Goal: Task Accomplishment & Management: Use online tool/utility

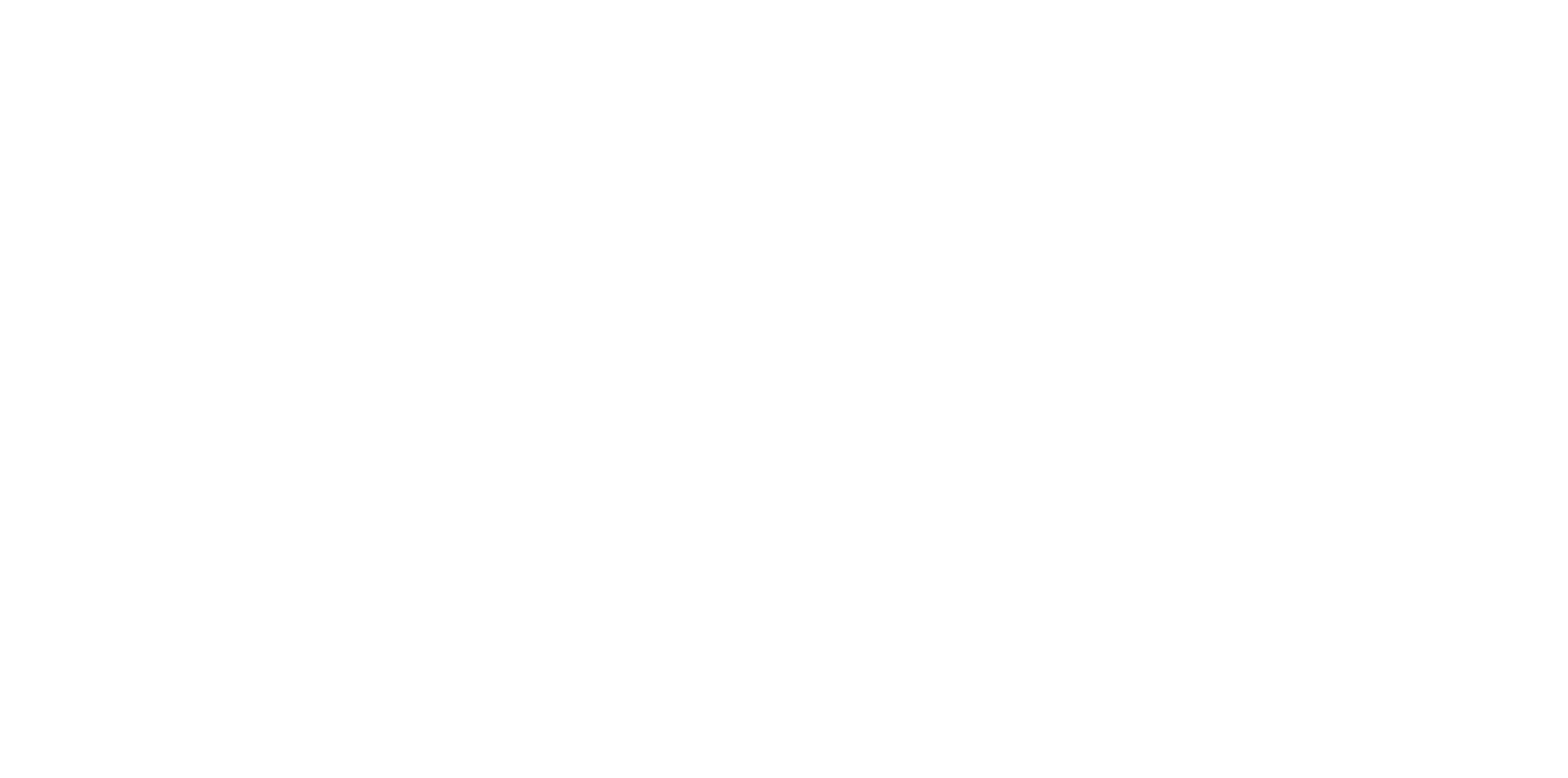
select select "Song"
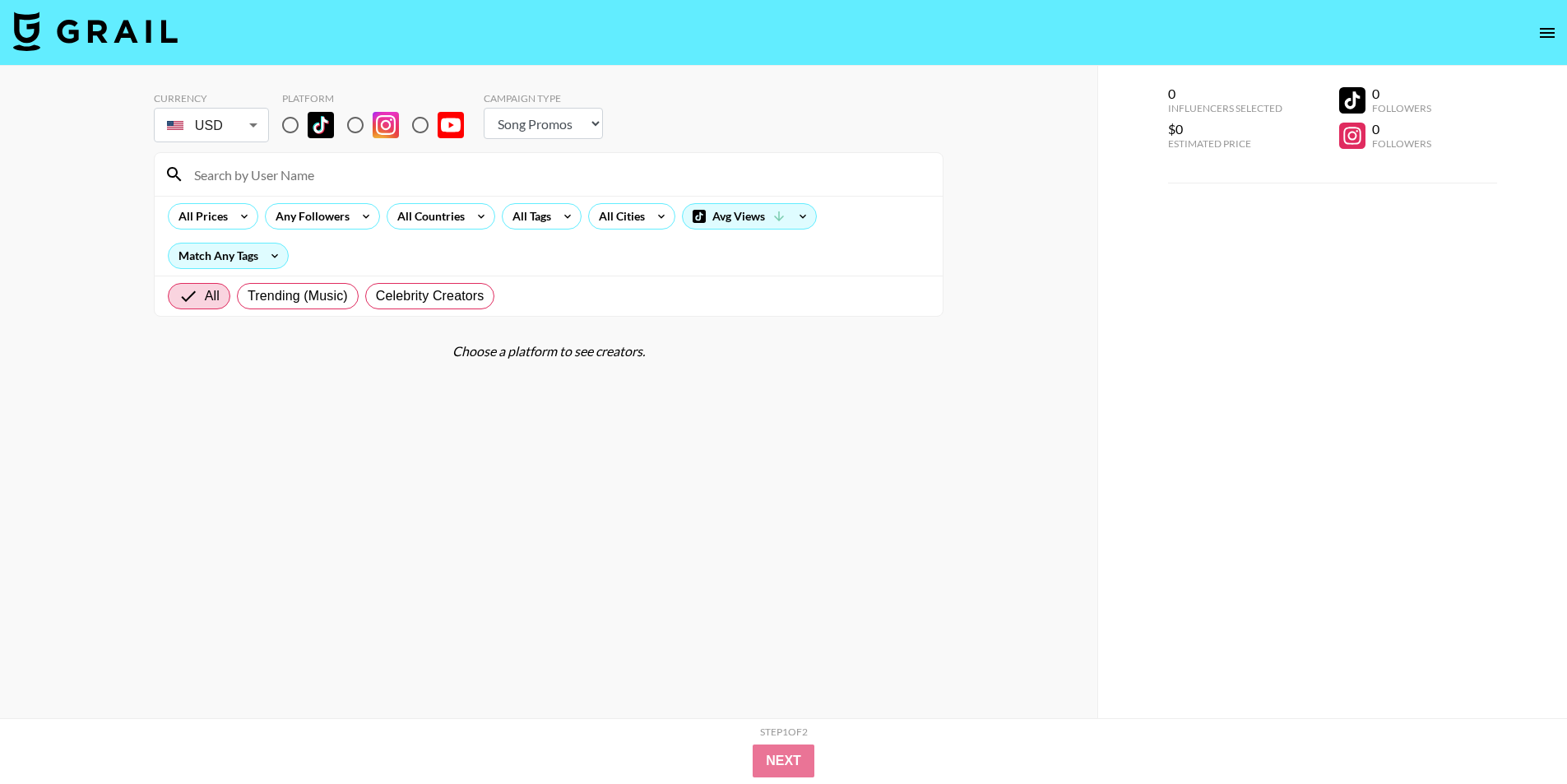
click at [290, 122] on input "radio" at bounding box center [290, 125] width 34 height 34
radio input "true"
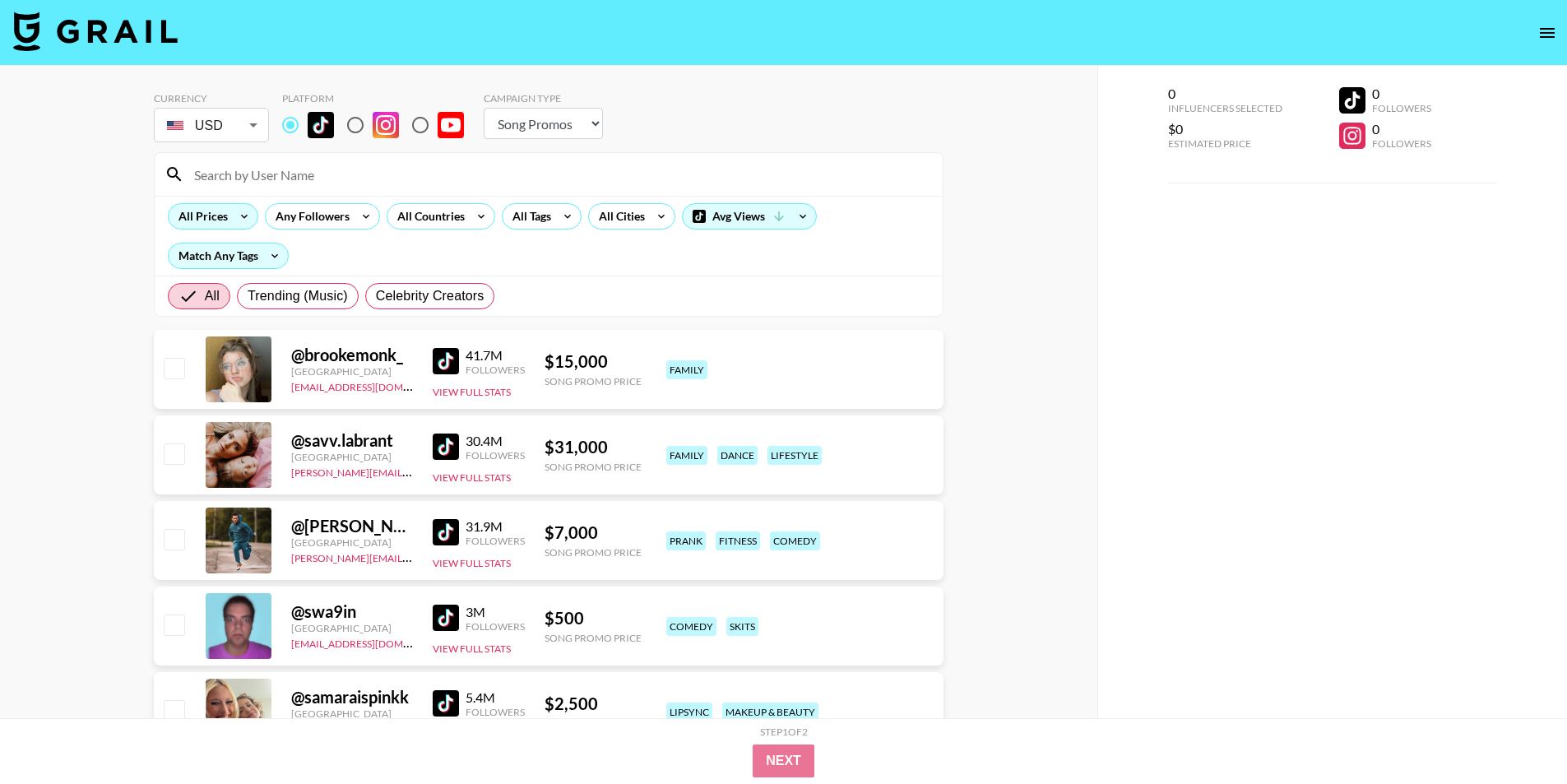
click at [233, 204] on div "All Prices" at bounding box center [213, 216] width 90 height 27
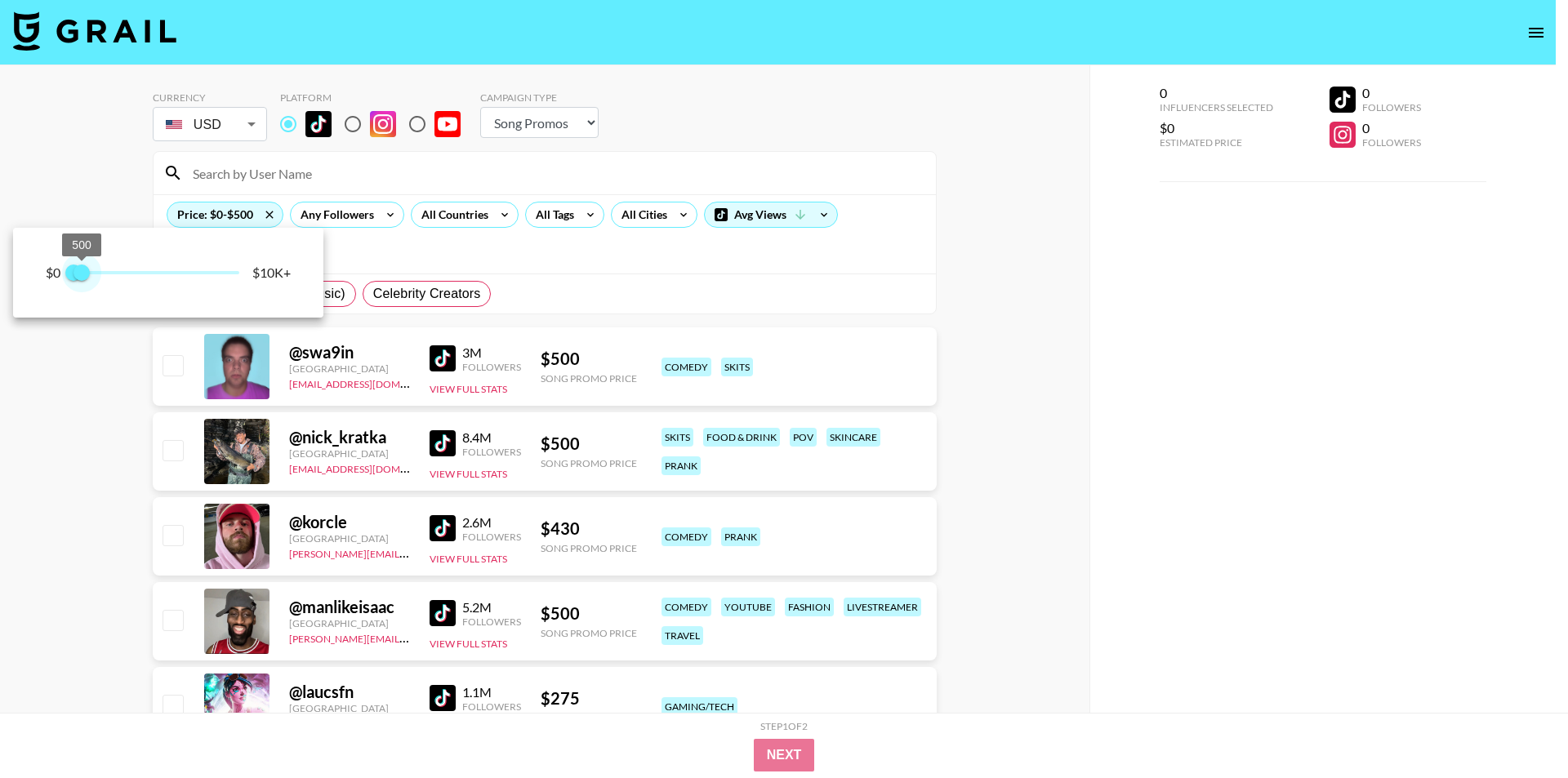
type input "250"
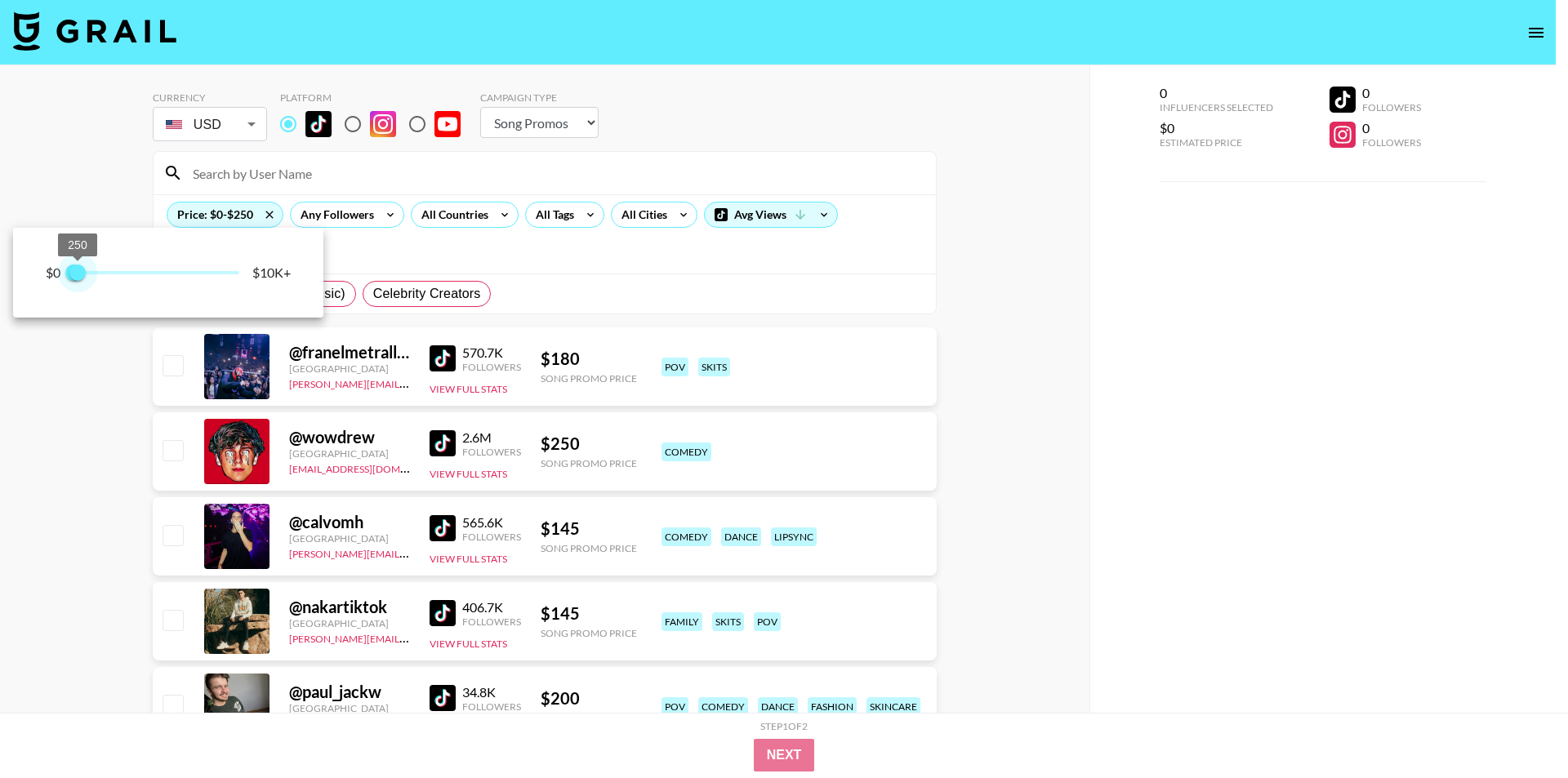
drag, startPoint x: 109, startPoint y: 270, endPoint x: 80, endPoint y: 271, distance: 29.0
click at [80, 271] on span "250" at bounding box center [77, 272] width 16 height 16
click at [484, 220] on div at bounding box center [784, 389] width 1568 height 778
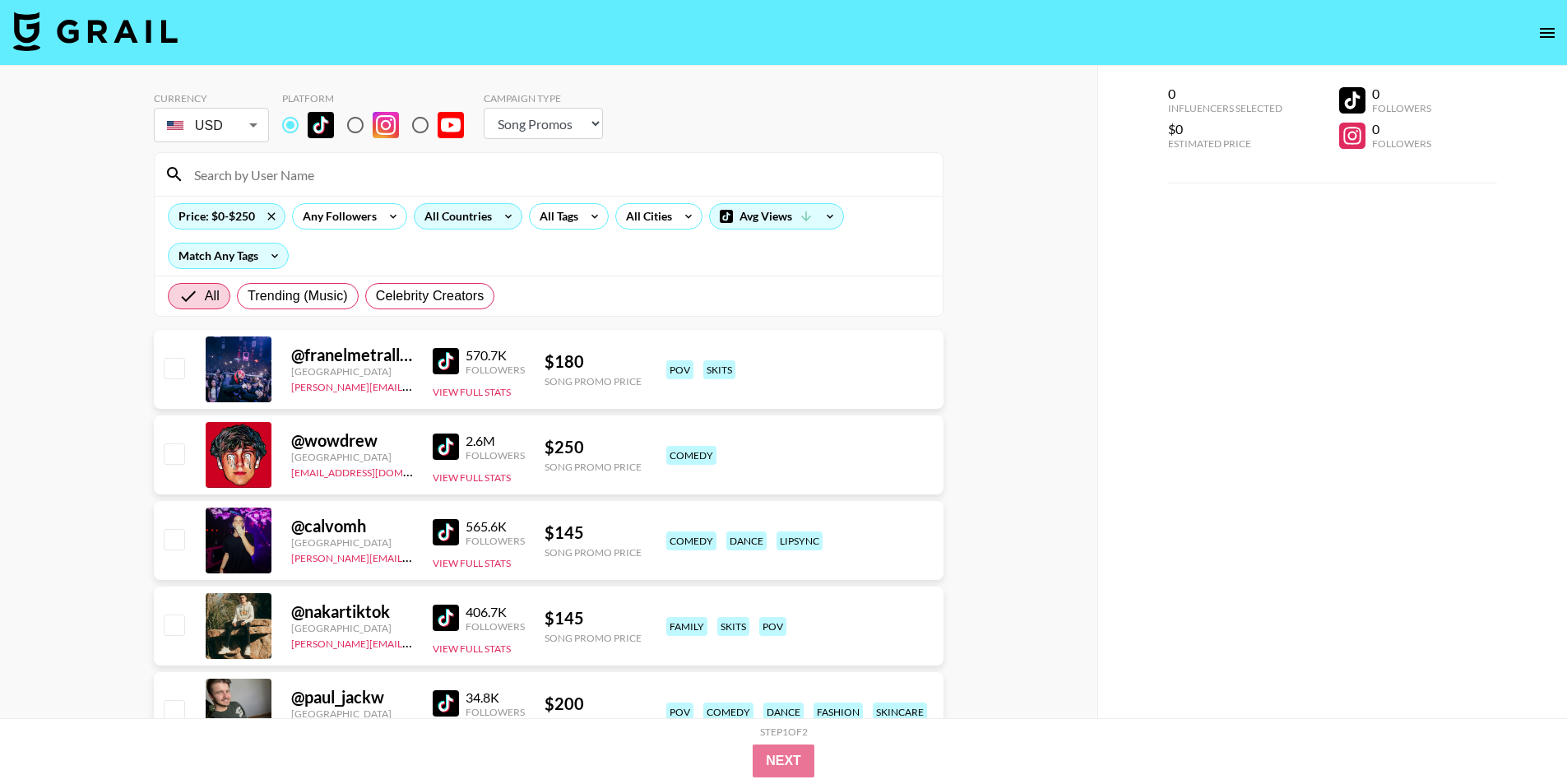
click at [491, 219] on div "All Countries" at bounding box center [455, 216] width 81 height 25
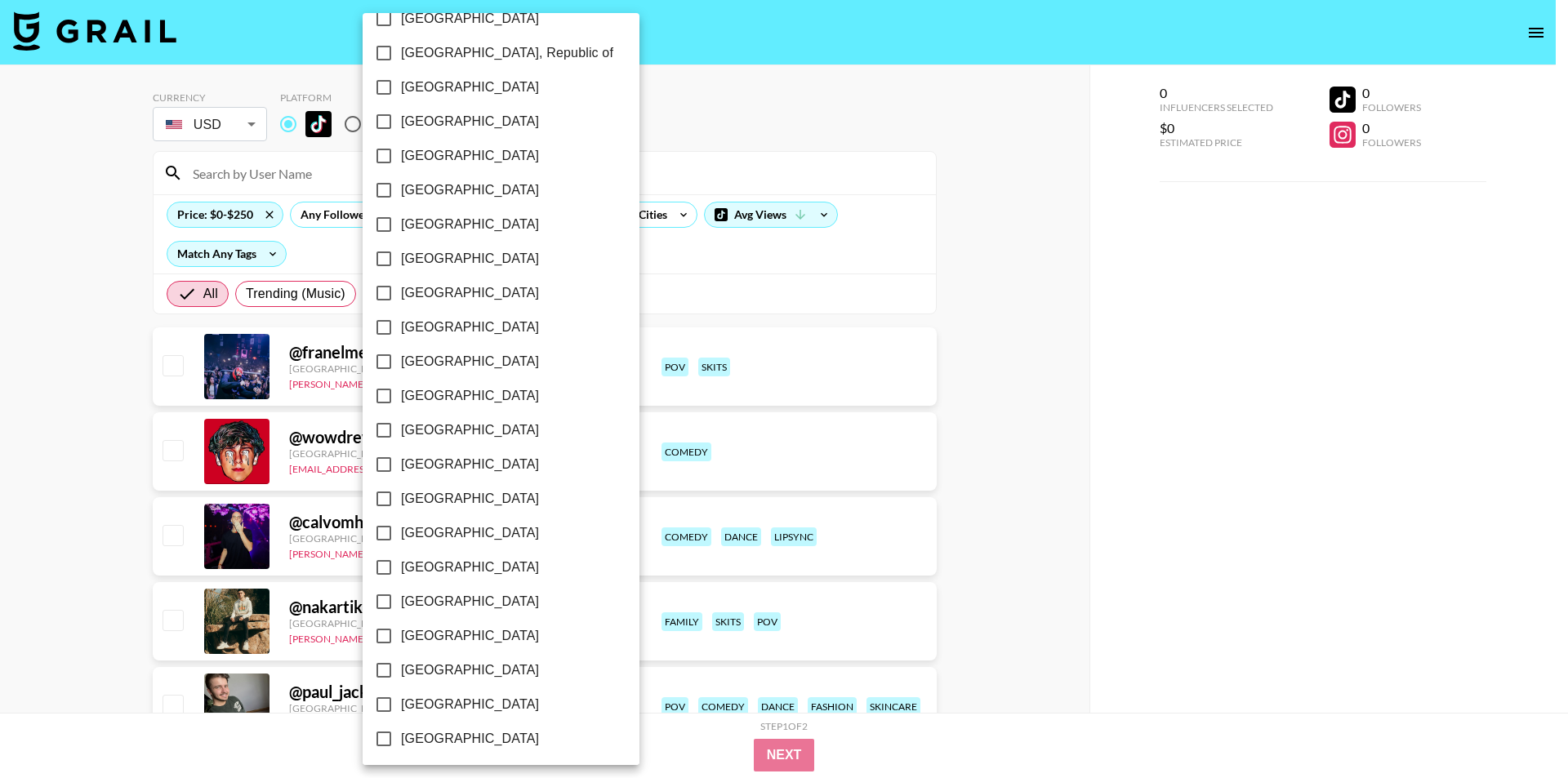
scroll to position [1126, 0]
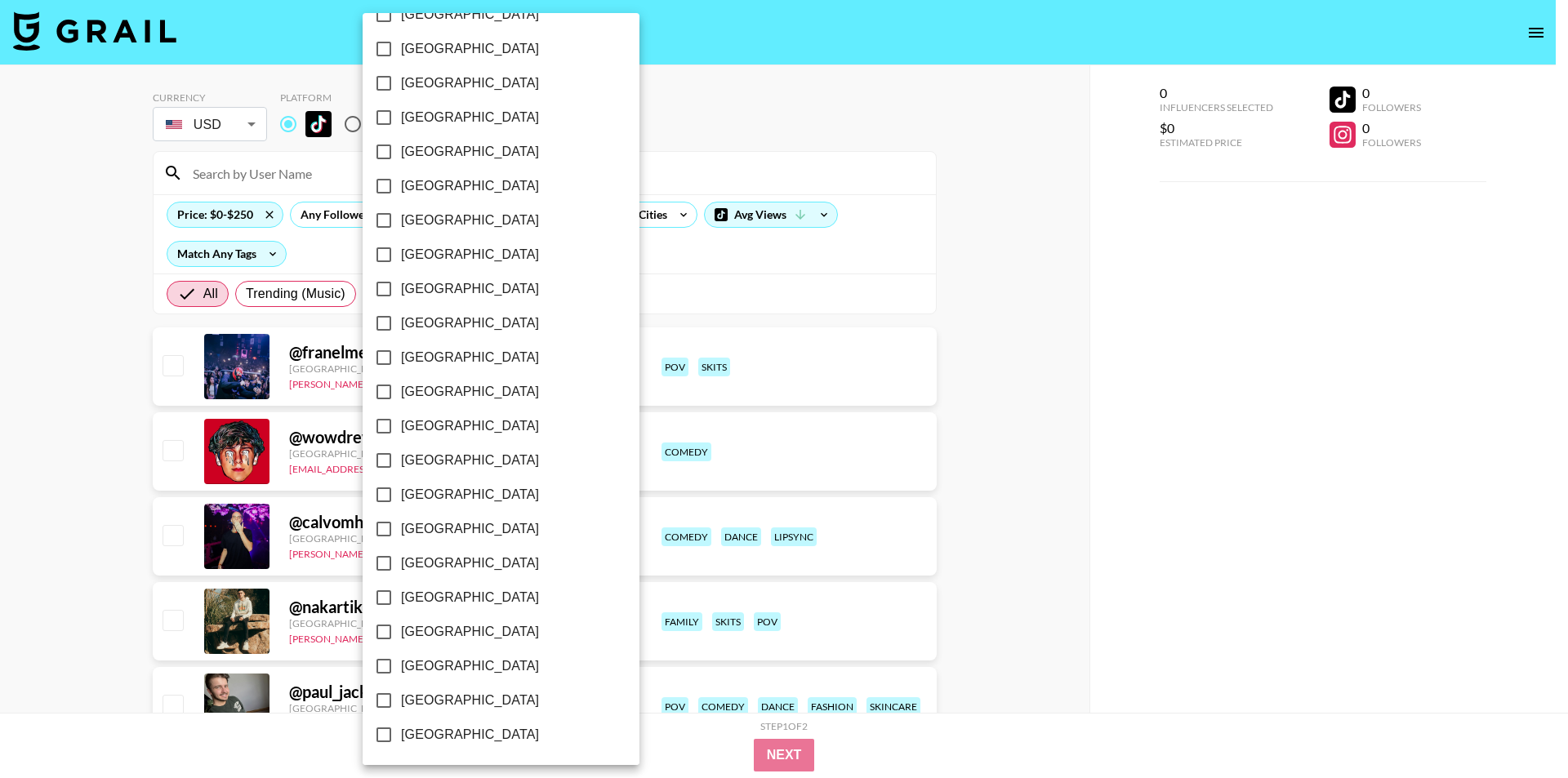
click at [449, 699] on span "[GEOGRAPHIC_DATA]" at bounding box center [469, 699] width 138 height 20
click at [401, 699] on input "[GEOGRAPHIC_DATA]" at bounding box center [384, 700] width 34 height 34
checkbox input "true"
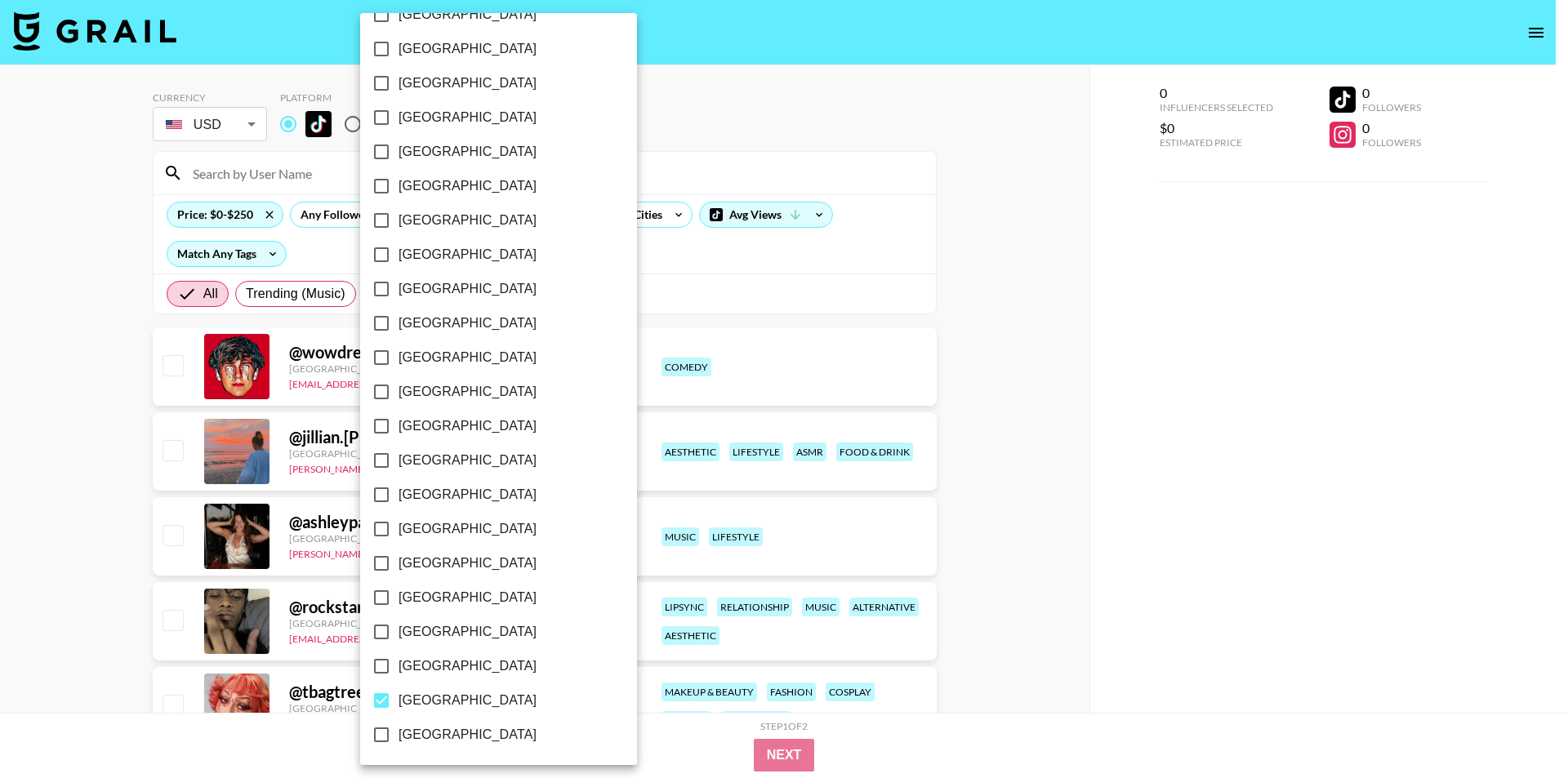
click at [445, 669] on span "[GEOGRAPHIC_DATA]" at bounding box center [467, 665] width 138 height 20
click at [398, 669] on input "[GEOGRAPHIC_DATA]" at bounding box center [381, 666] width 34 height 34
checkbox input "true"
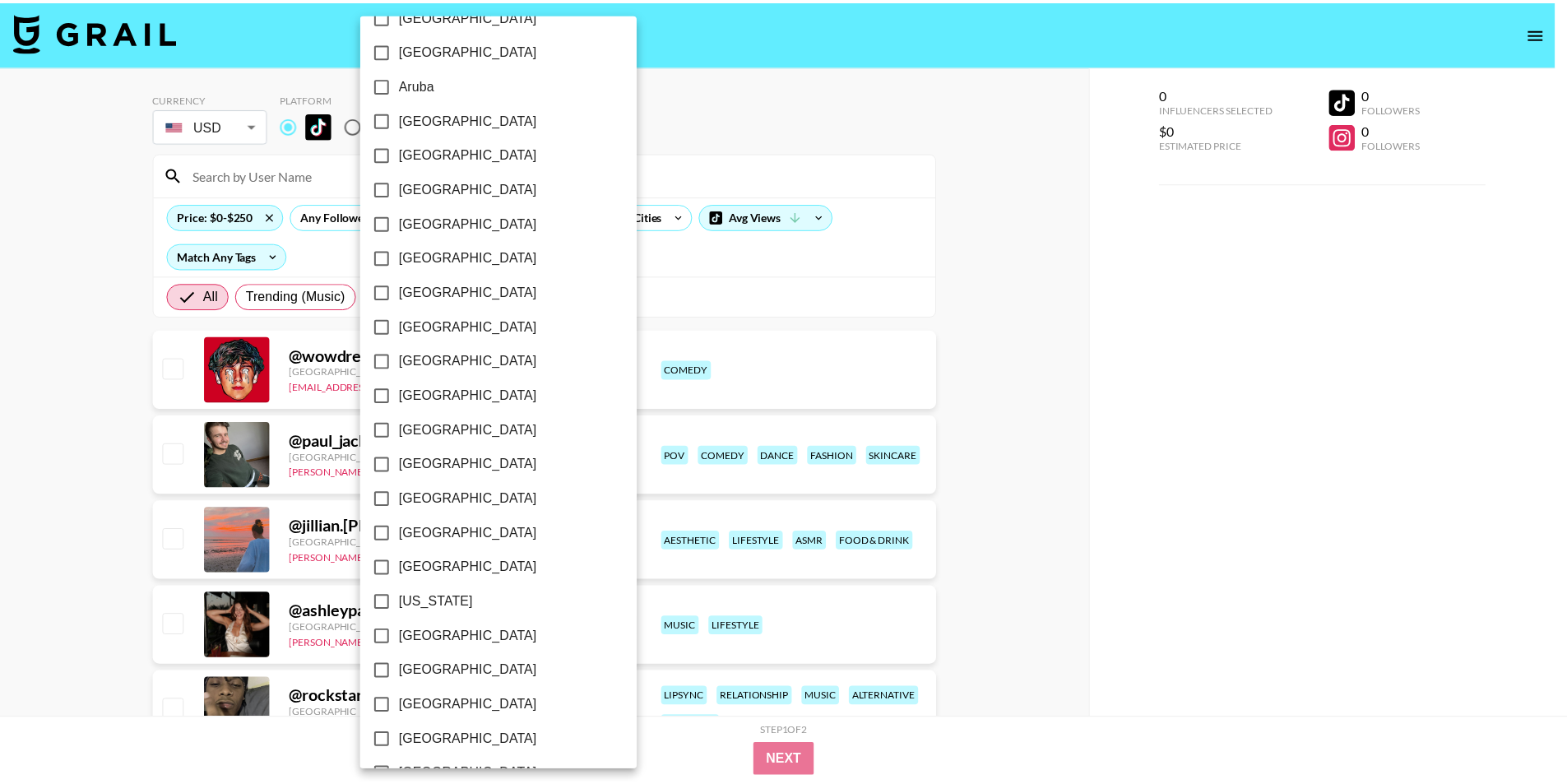
scroll to position [0, 0]
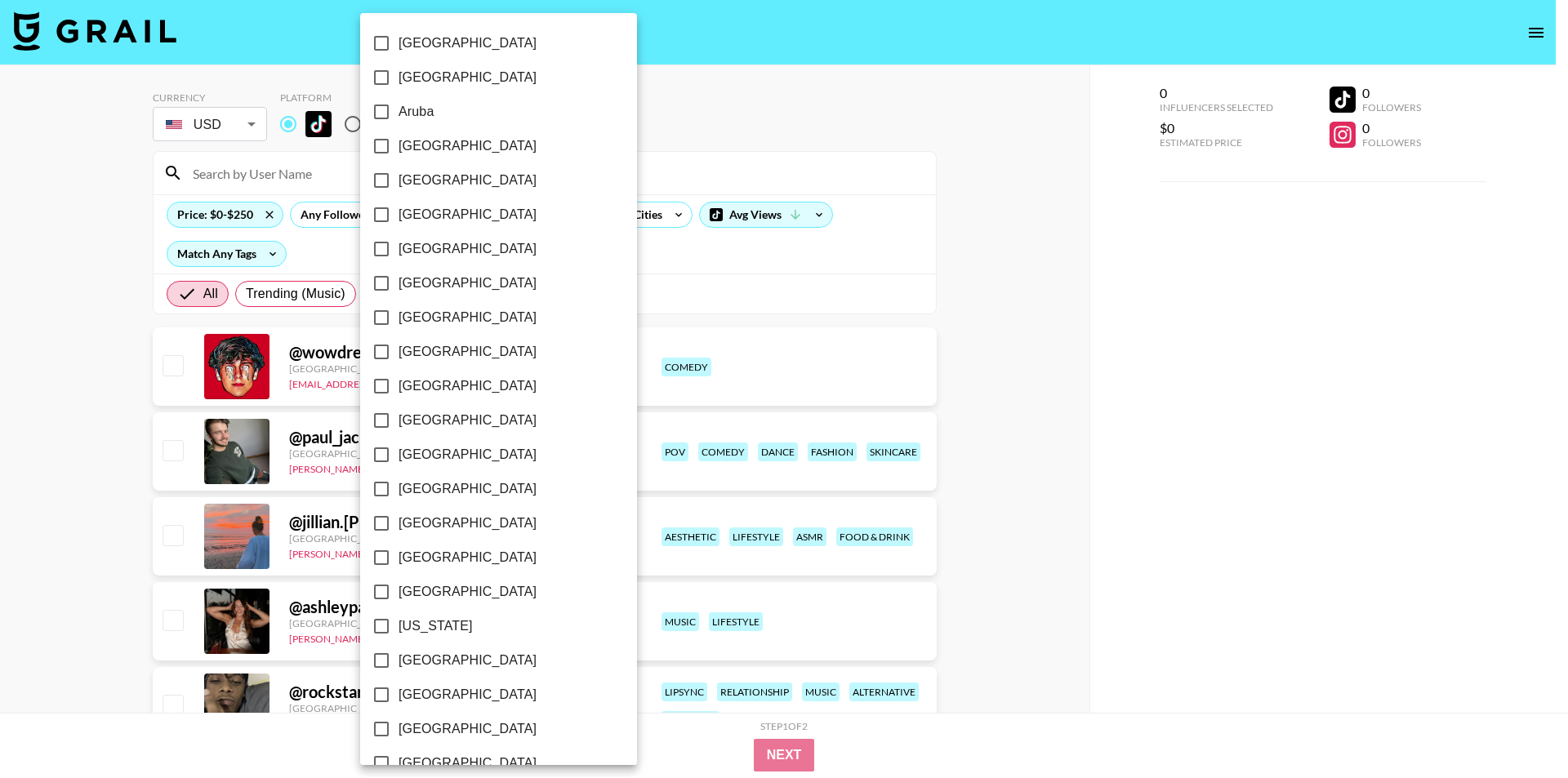
click at [444, 144] on span "[GEOGRAPHIC_DATA]" at bounding box center [467, 146] width 138 height 20
click at [398, 144] on input "[GEOGRAPHIC_DATA]" at bounding box center [381, 146] width 34 height 34
checkbox input "true"
click at [0, 455] on div at bounding box center [784, 389] width 1568 height 778
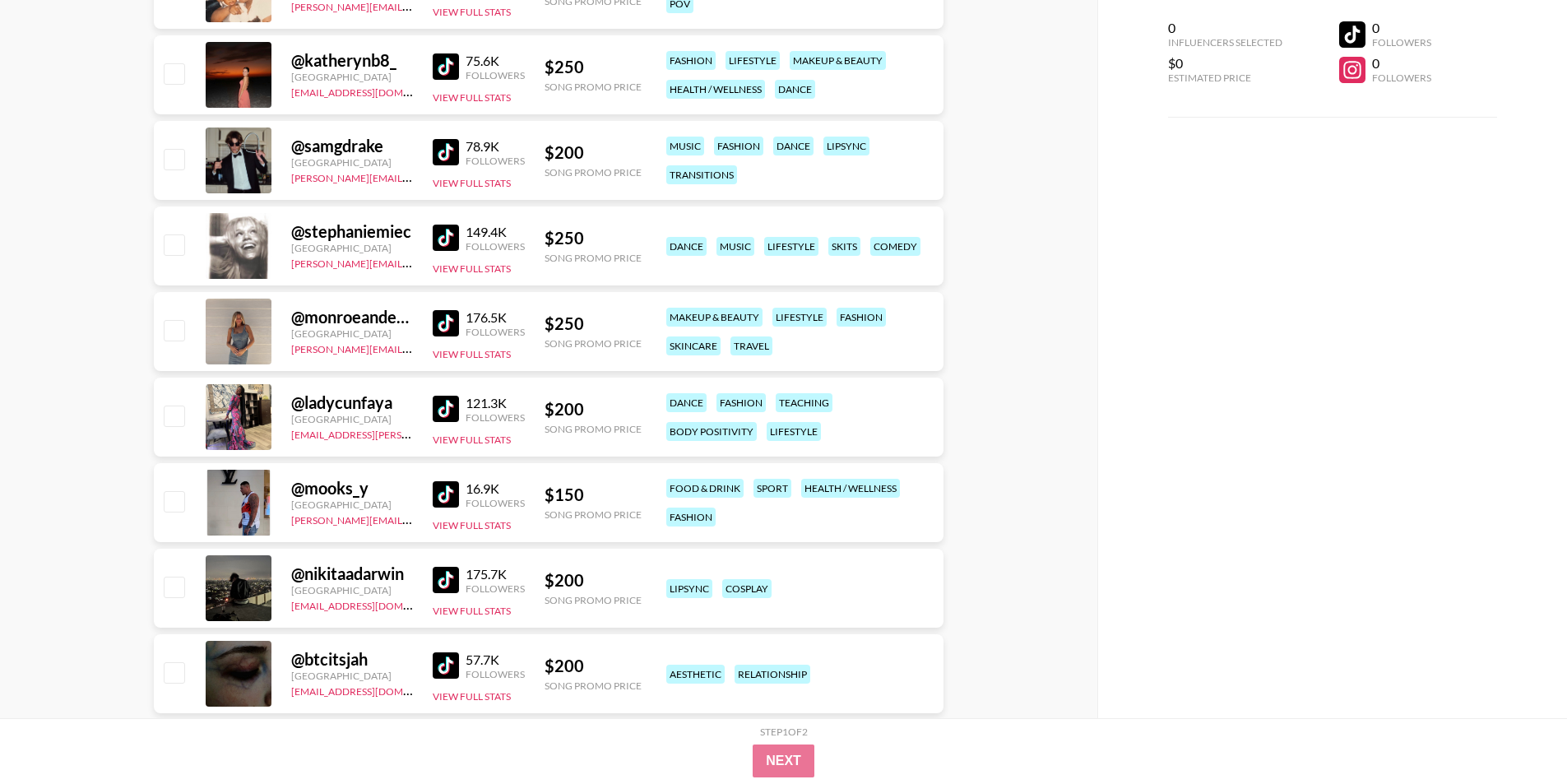
scroll to position [2111, 0]
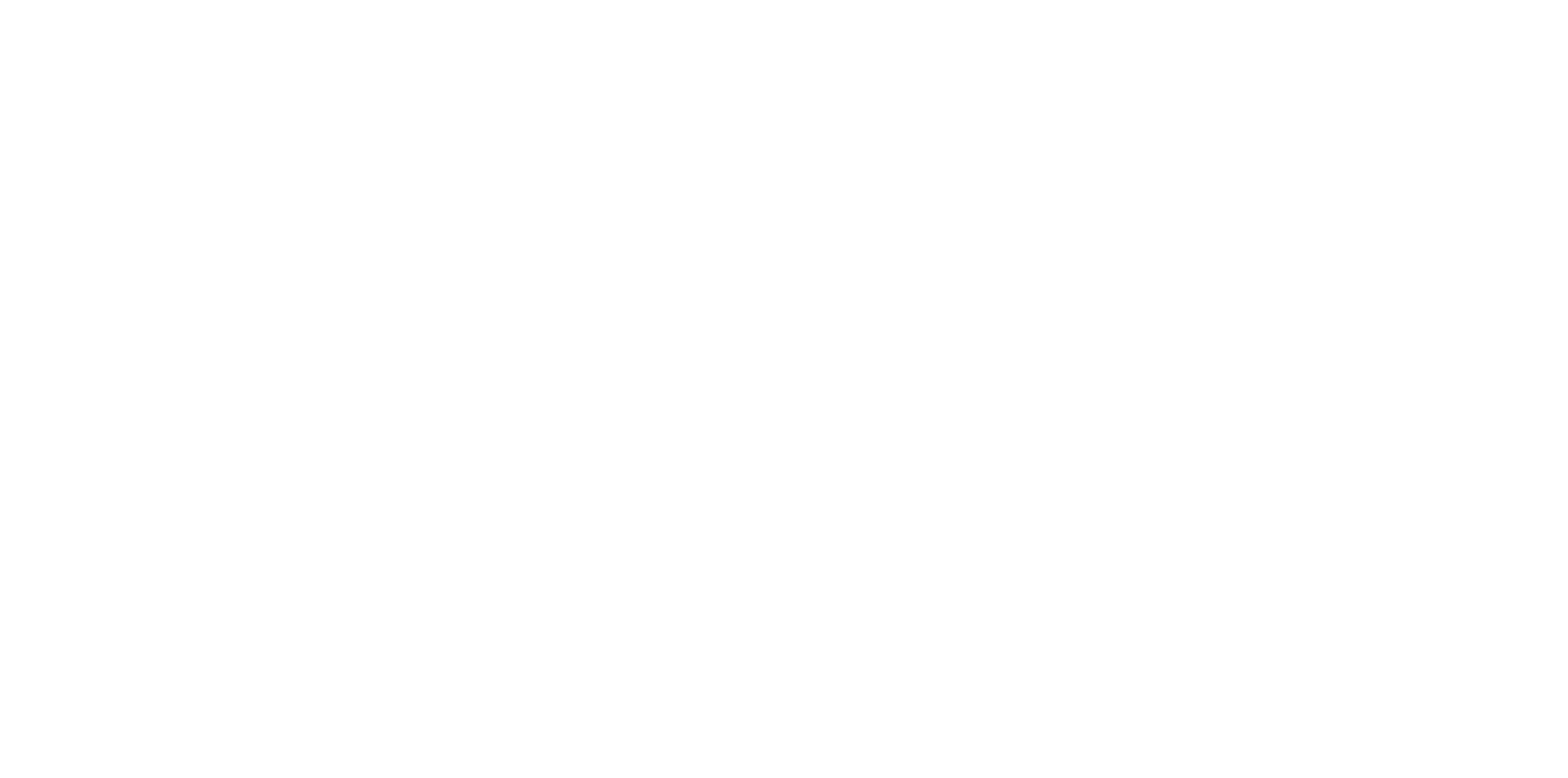
select select "Song"
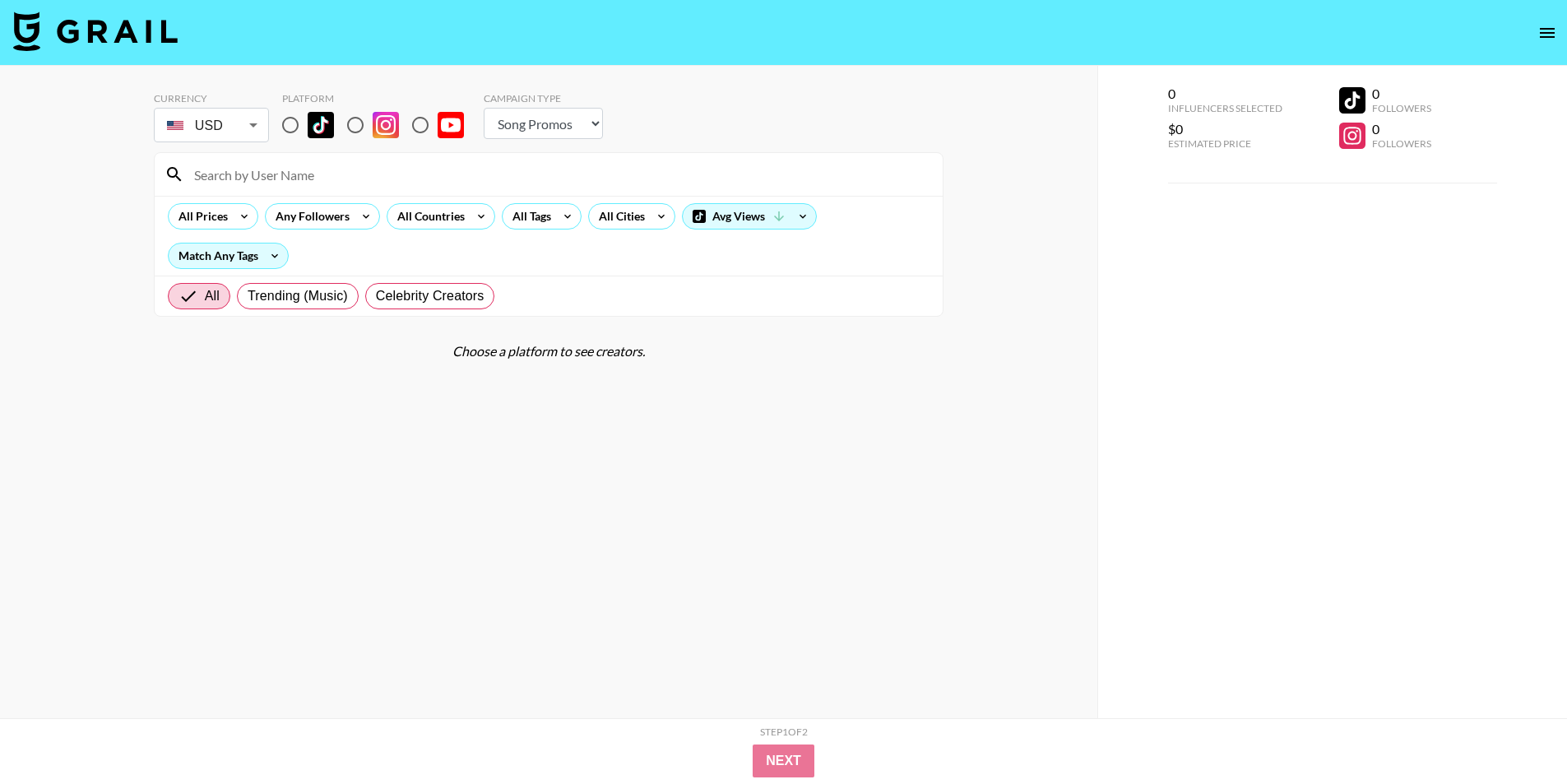
click at [288, 128] on input "radio" at bounding box center [290, 125] width 34 height 34
radio input "true"
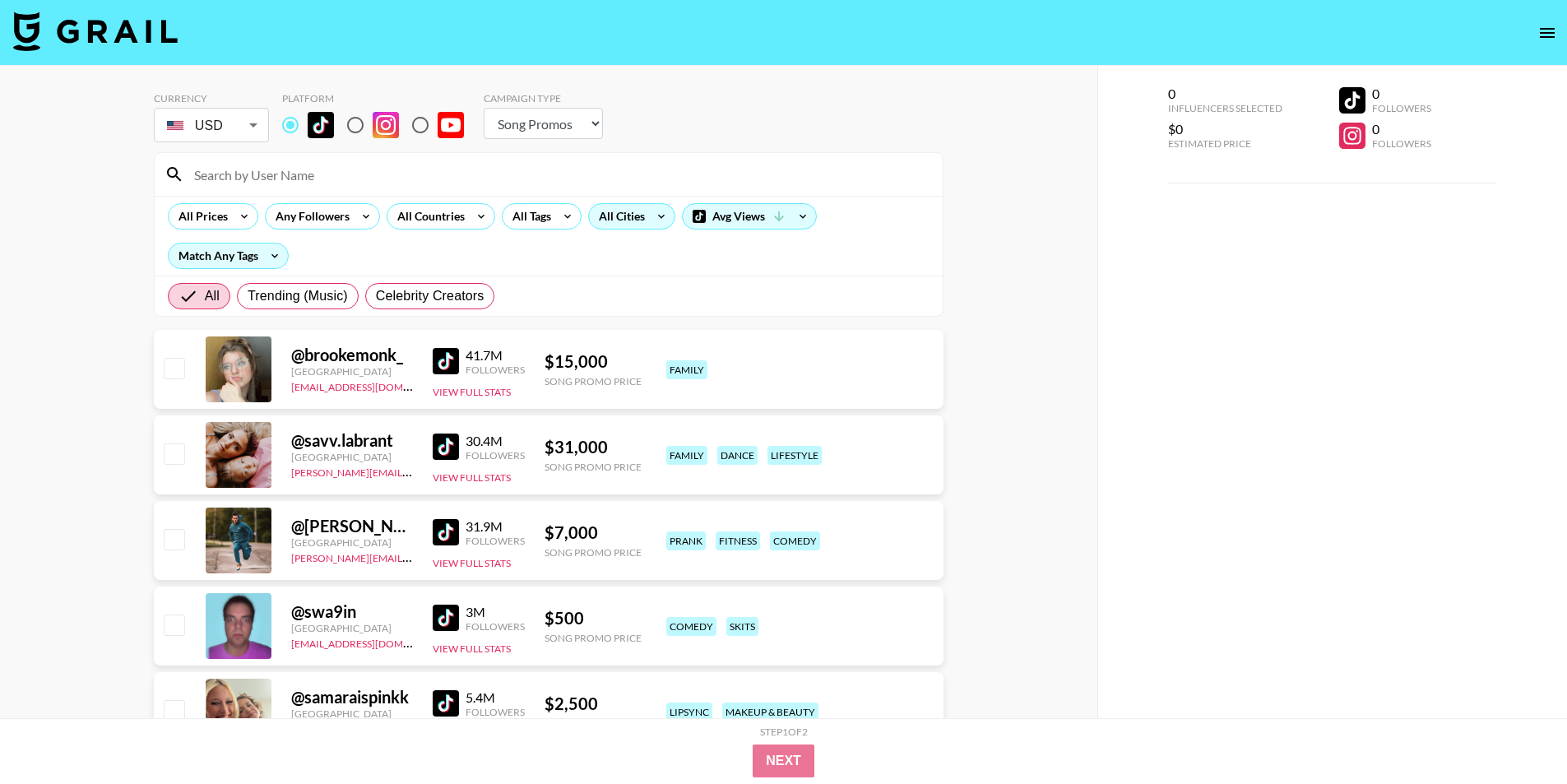
click at [616, 219] on div "All Cities" at bounding box center [618, 216] width 59 height 25
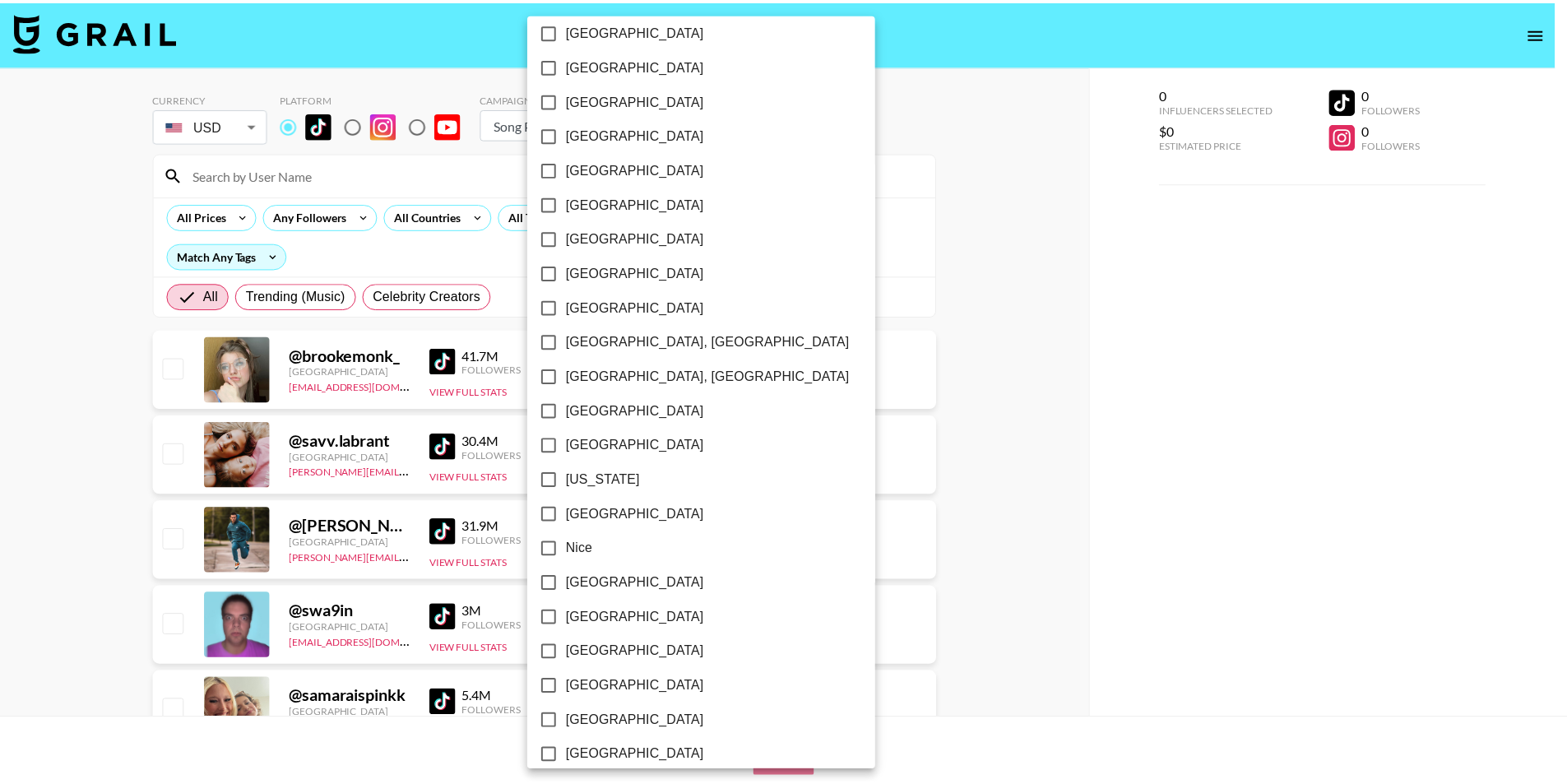
scroll to position [1365, 0]
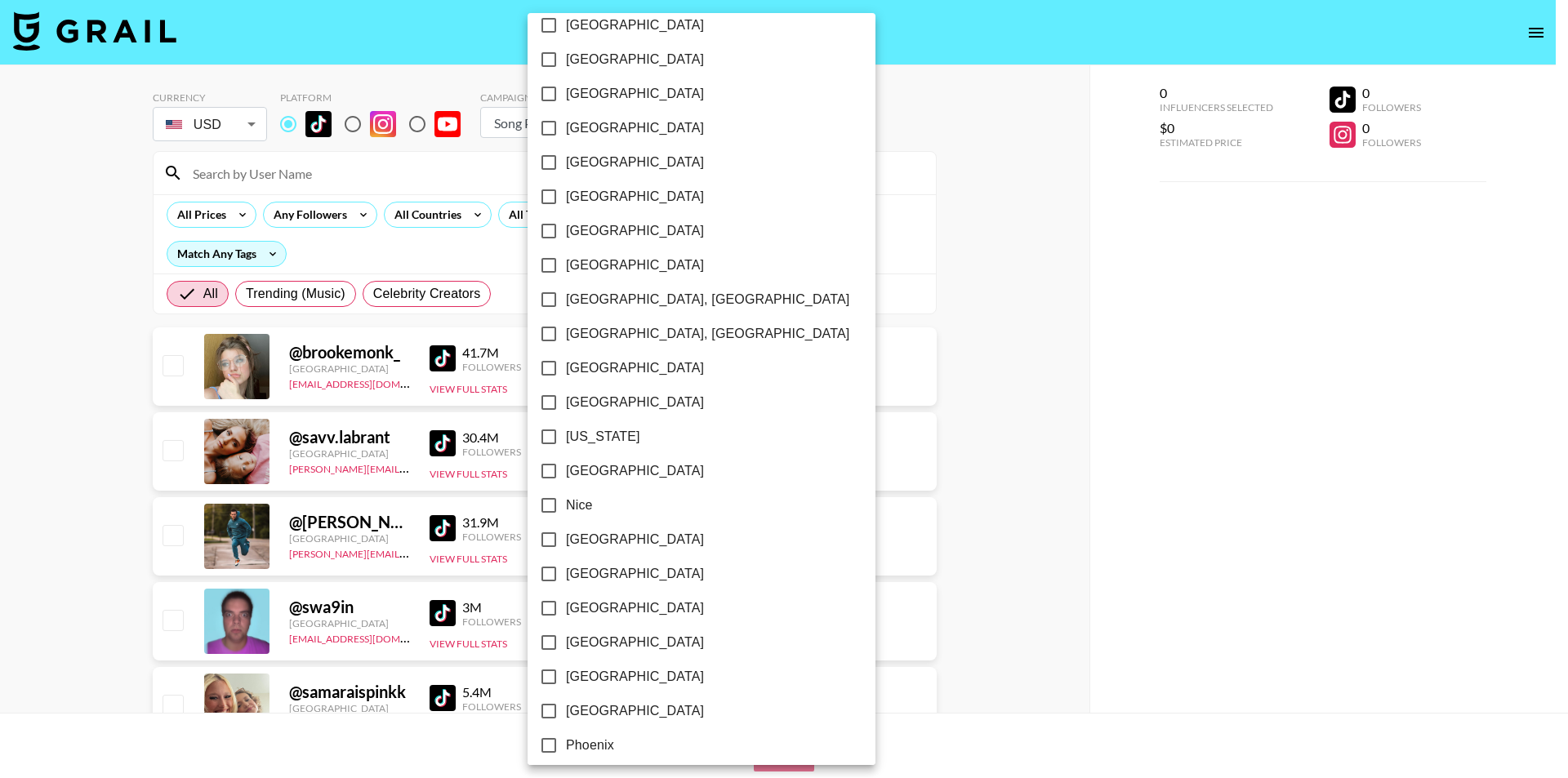
click at [608, 442] on span "New York" at bounding box center [602, 436] width 74 height 20
click at [566, 442] on input "New York" at bounding box center [549, 436] width 34 height 34
checkbox input "true"
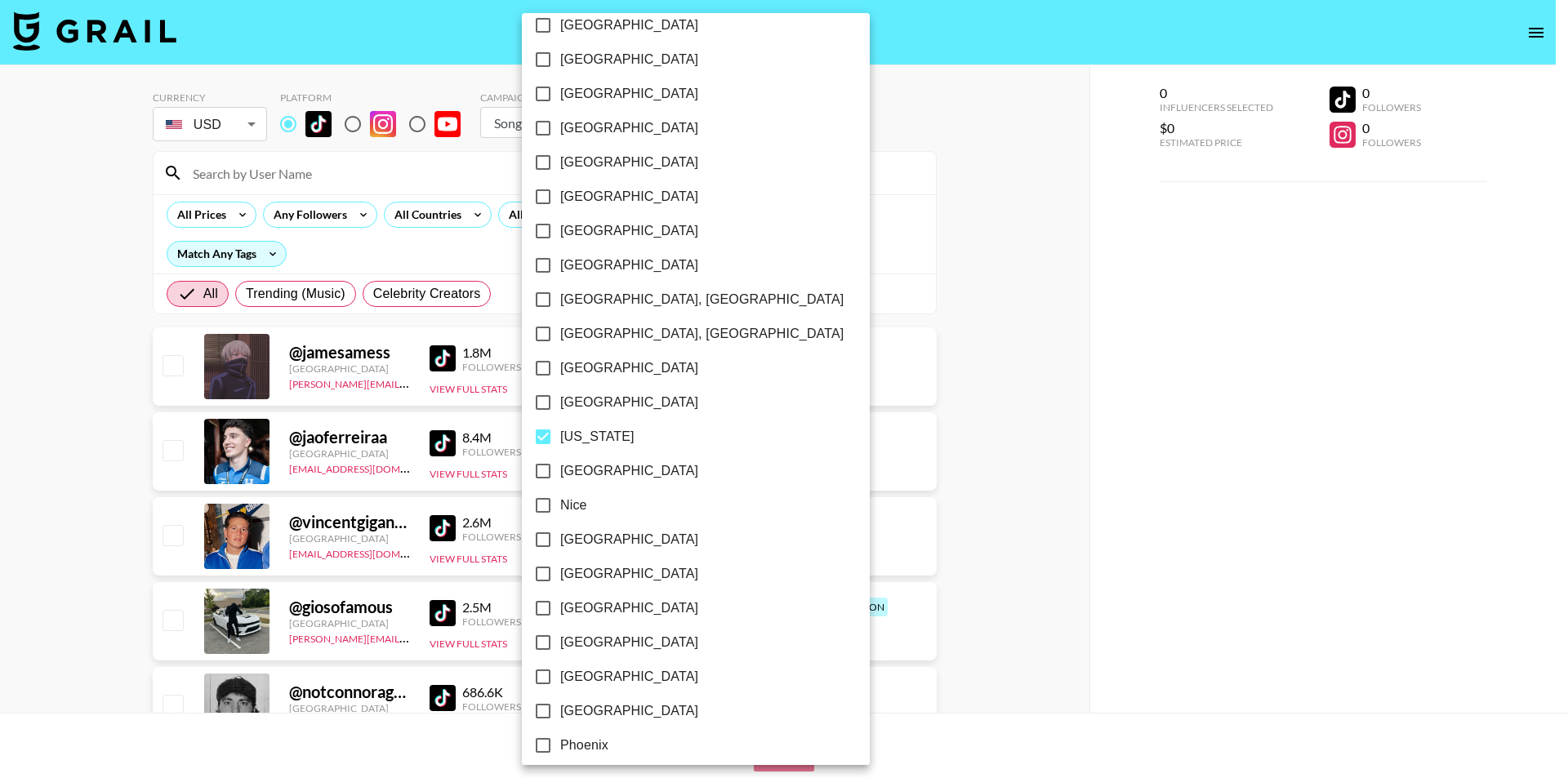
click at [0, 428] on div at bounding box center [784, 389] width 1568 height 778
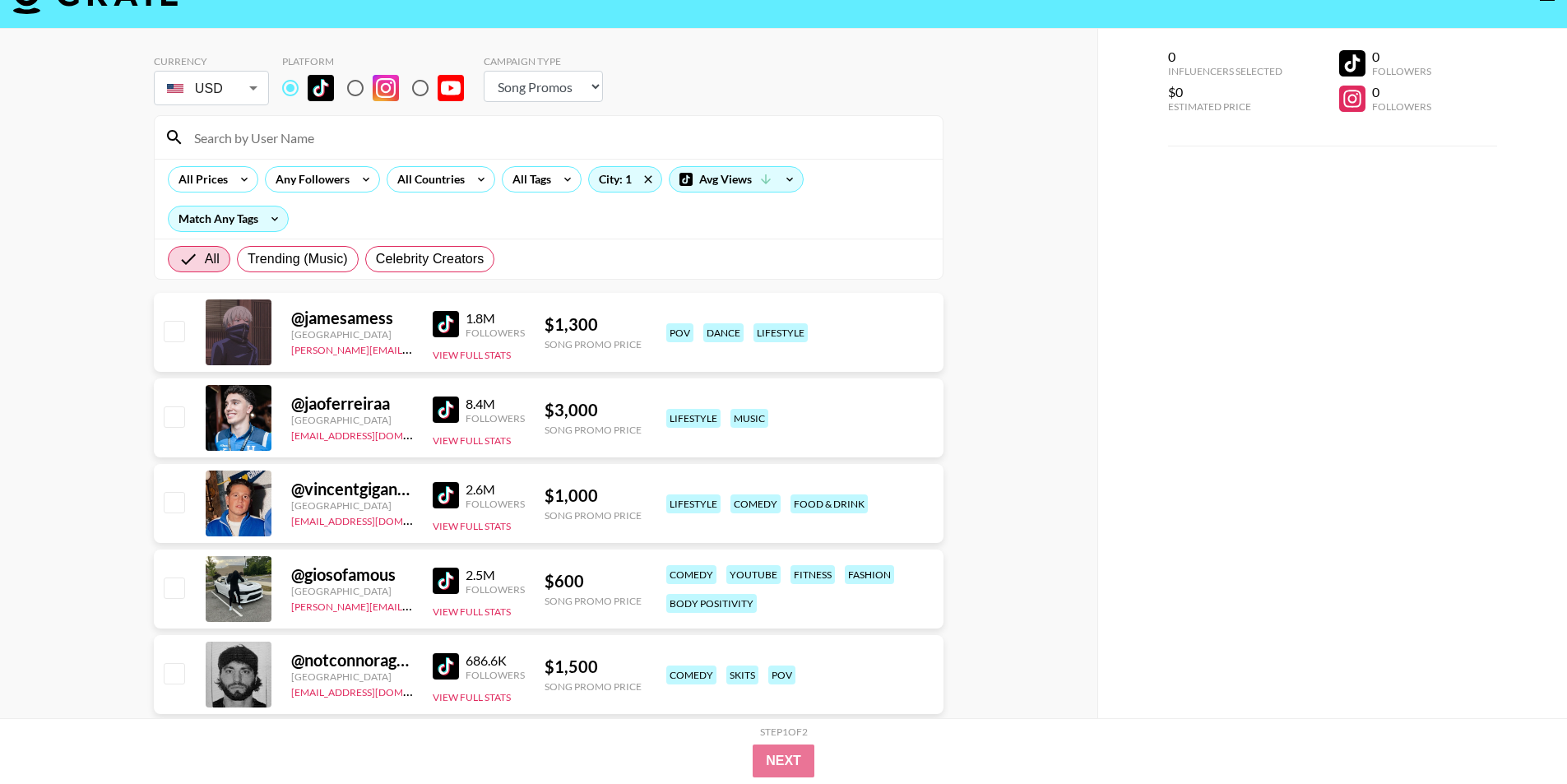
scroll to position [0, 0]
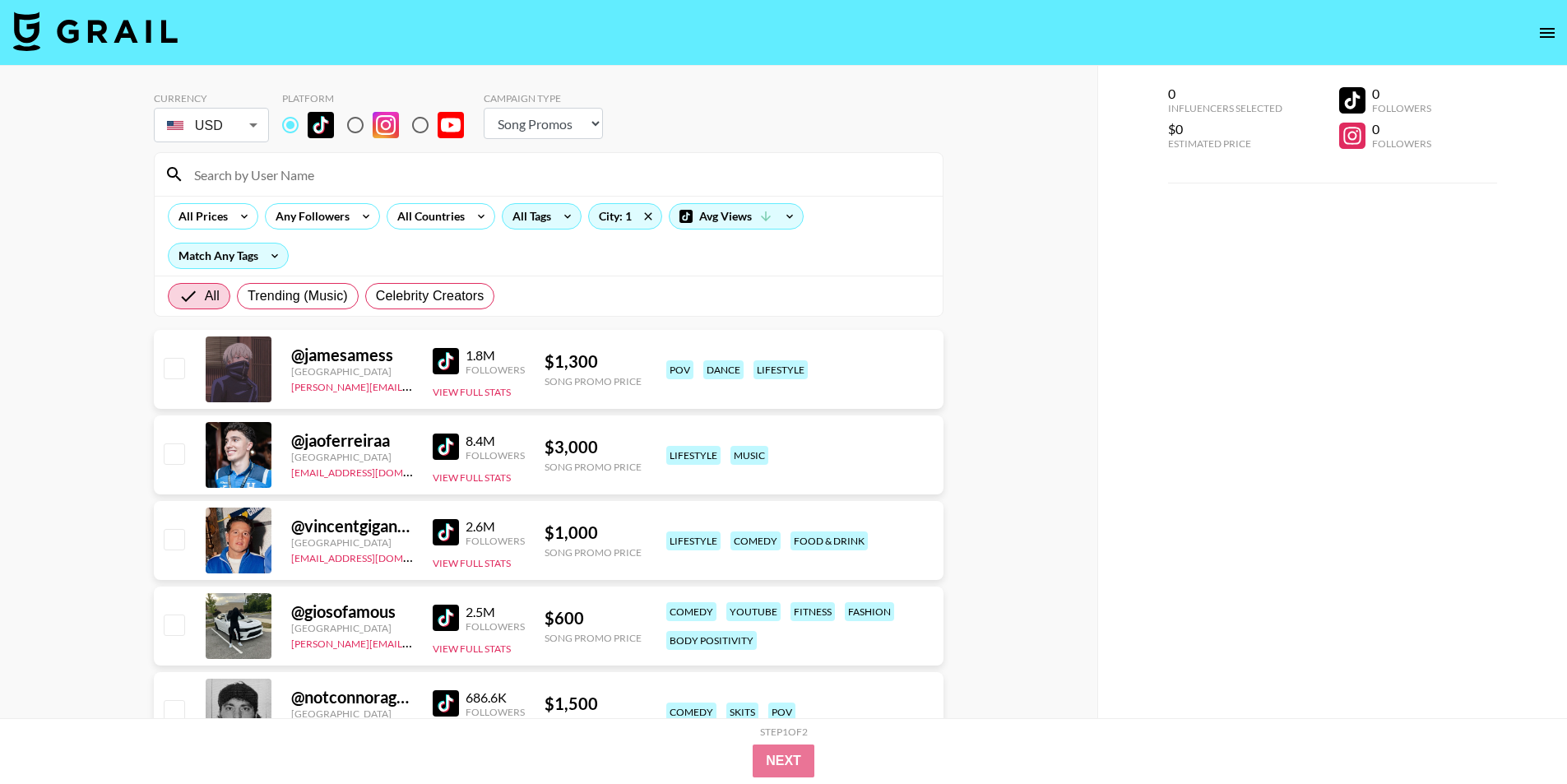
click at [543, 225] on div "All Tags" at bounding box center [529, 216] width 52 height 25
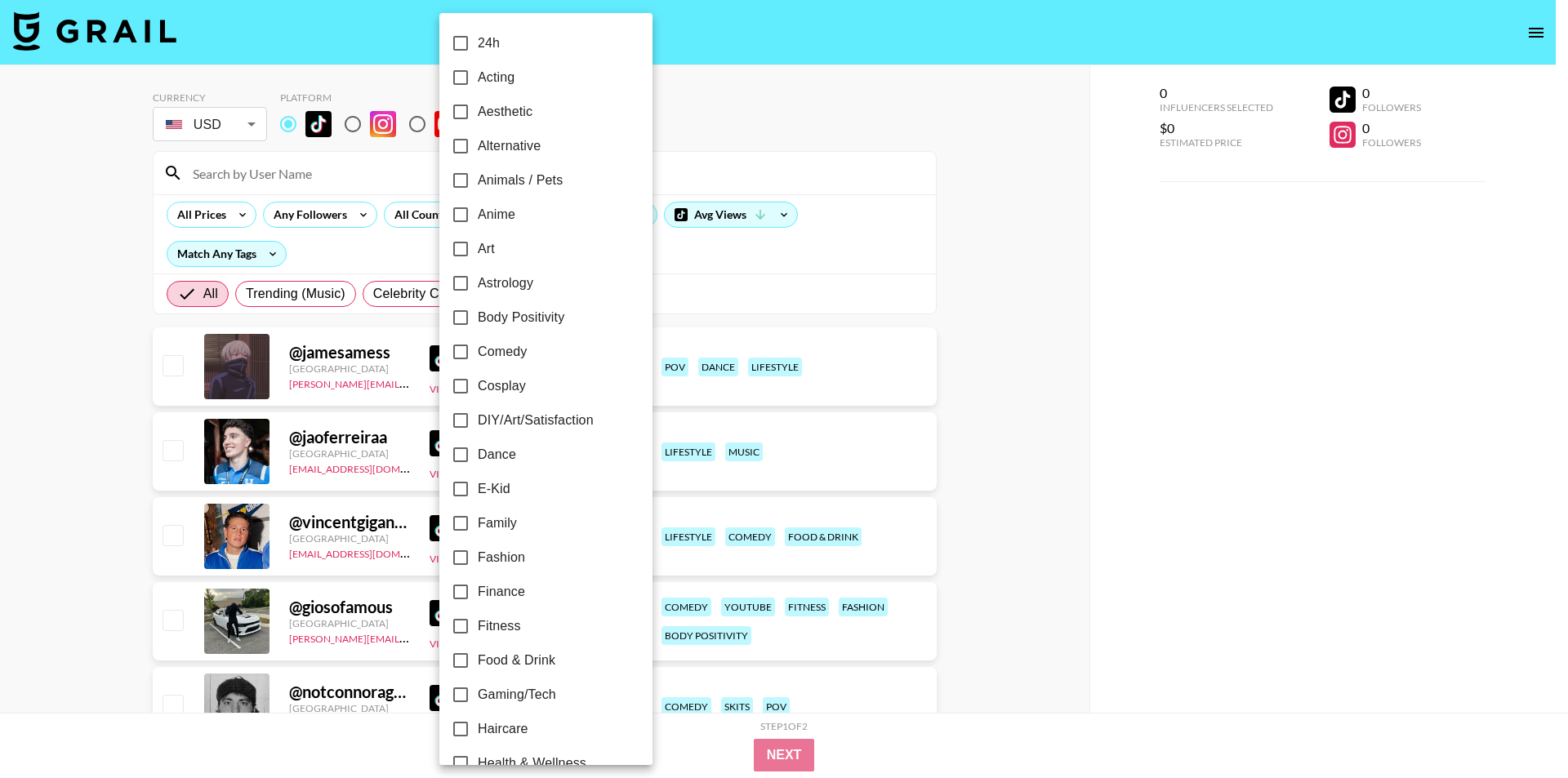
click at [0, 219] on div at bounding box center [784, 389] width 1568 height 778
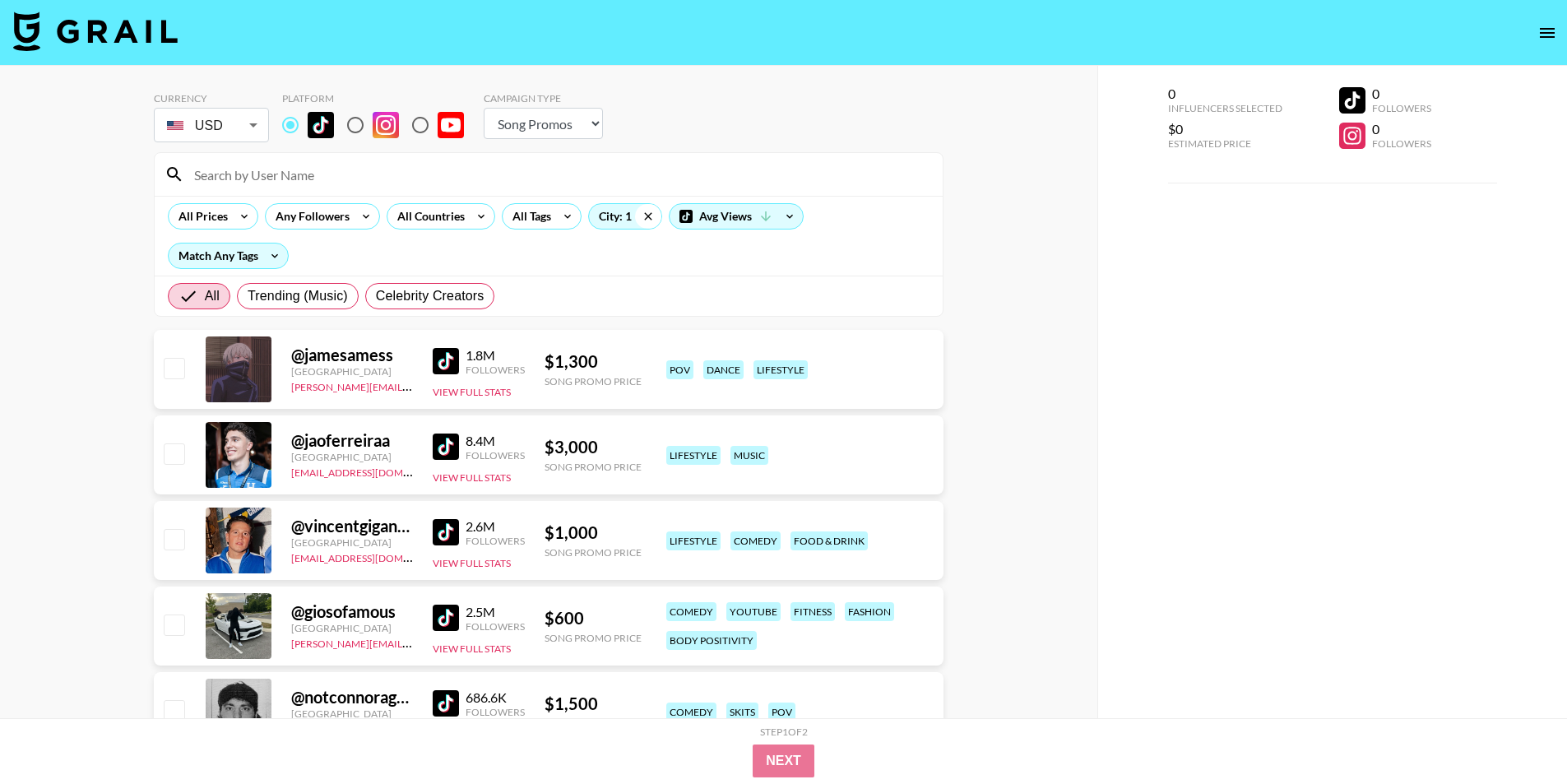
click at [637, 208] on icon at bounding box center [648, 216] width 27 height 25
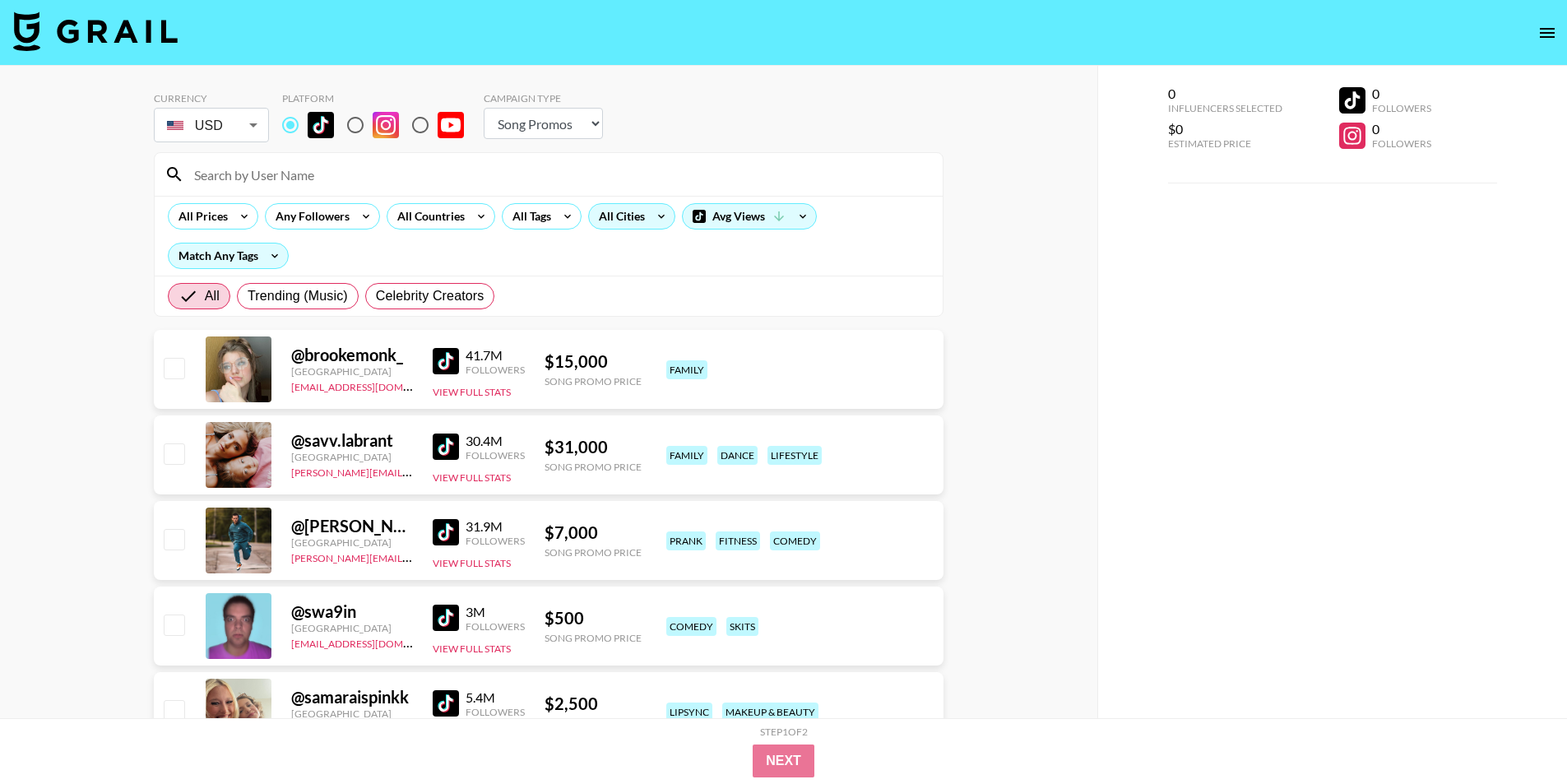
click at [629, 222] on div "All Cities" at bounding box center [618, 216] width 59 height 25
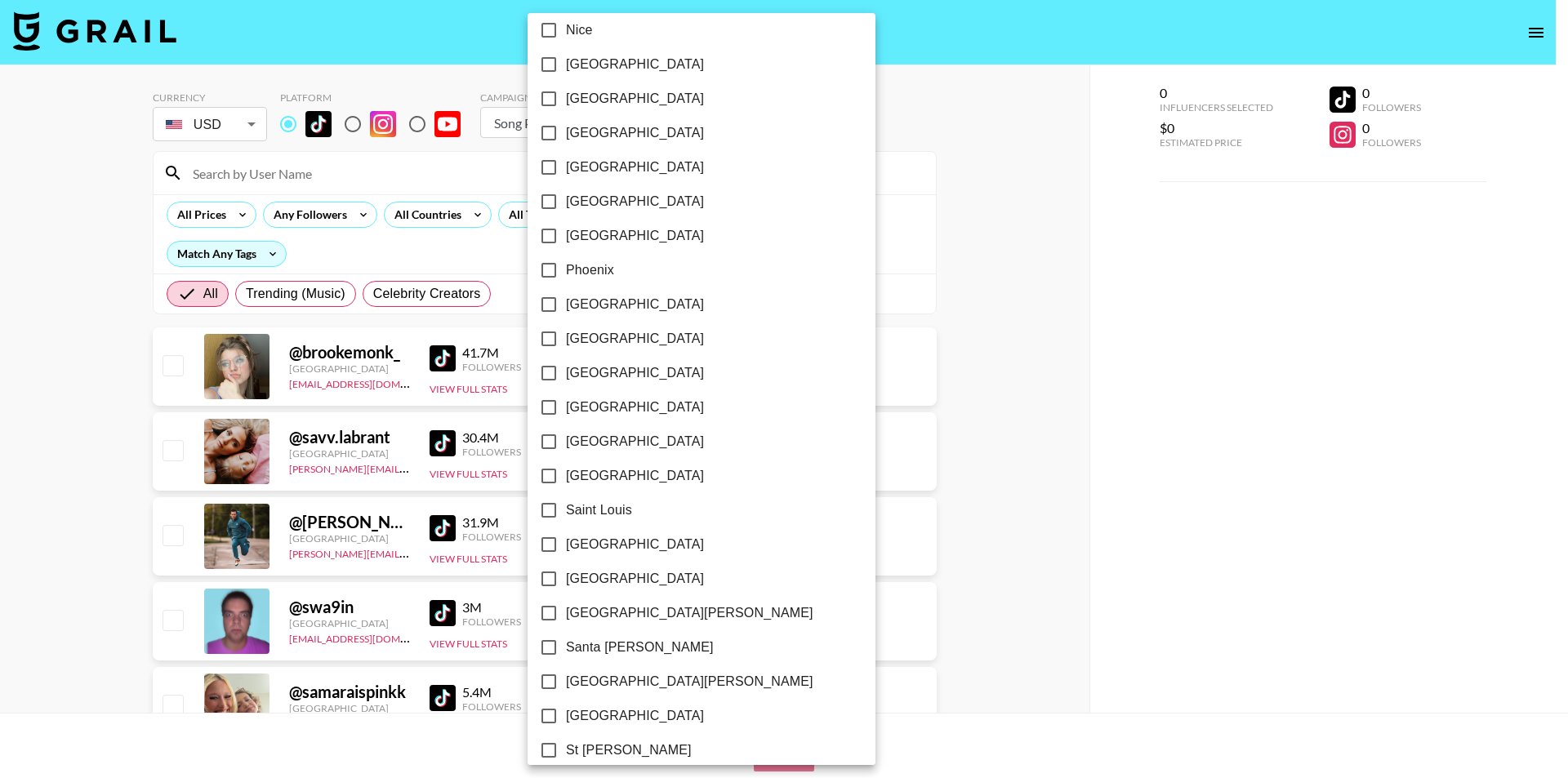
scroll to position [1807, 0]
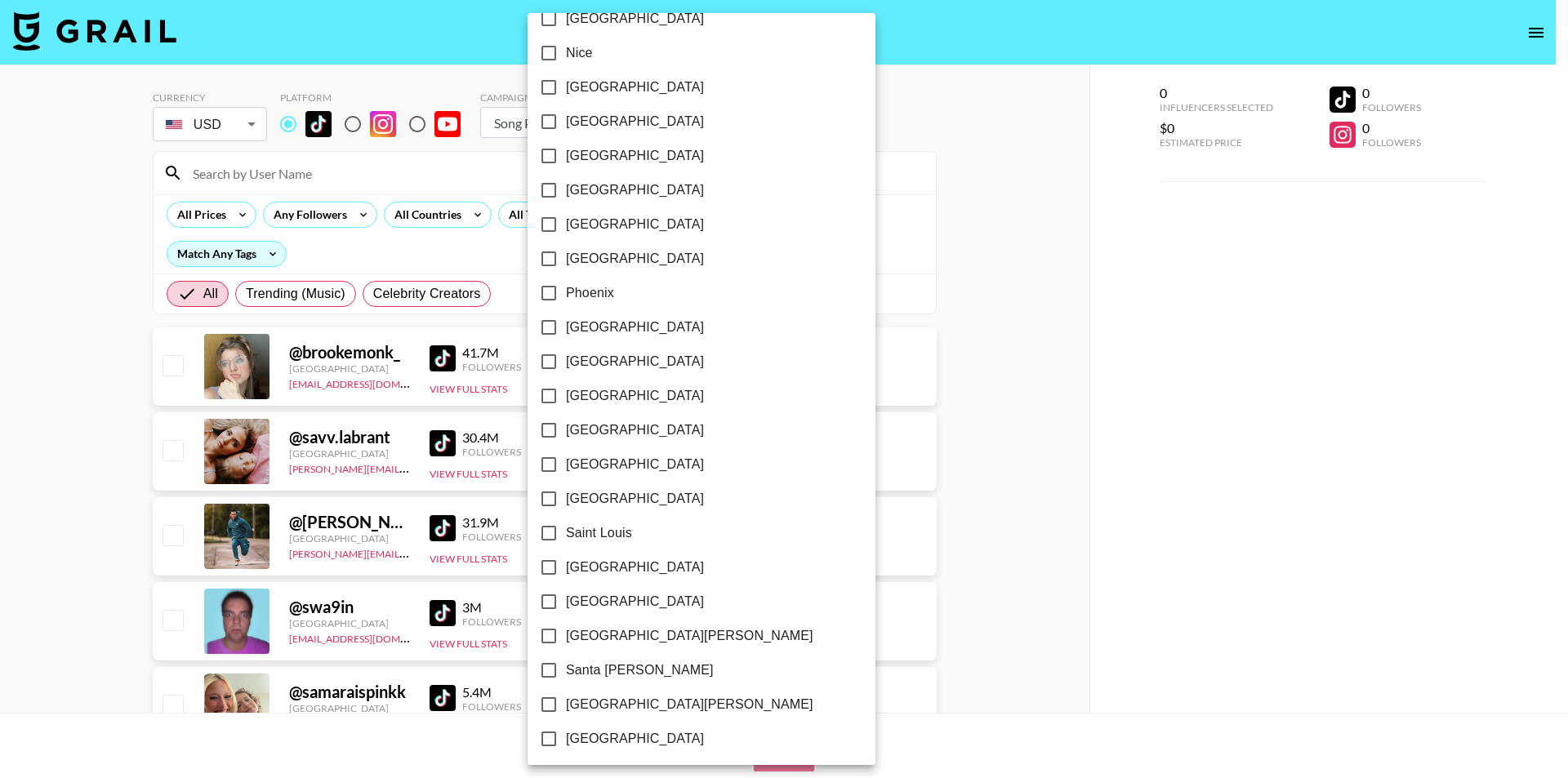
drag, startPoint x: 1073, startPoint y: 305, endPoint x: 585, endPoint y: 228, distance: 494.0
click at [1000, 298] on div at bounding box center [784, 389] width 1568 height 778
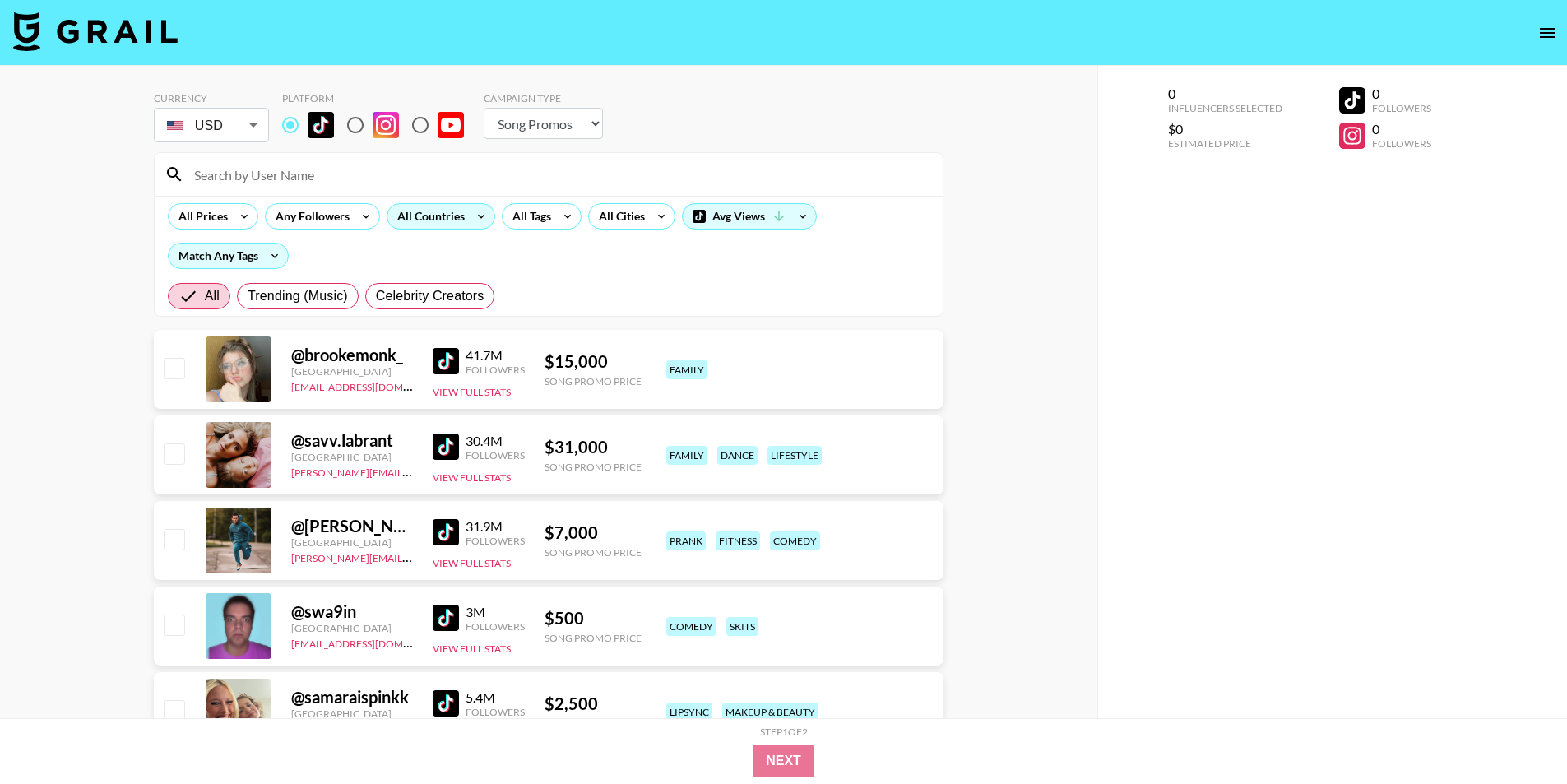
click at [468, 220] on icon at bounding box center [481, 216] width 27 height 25
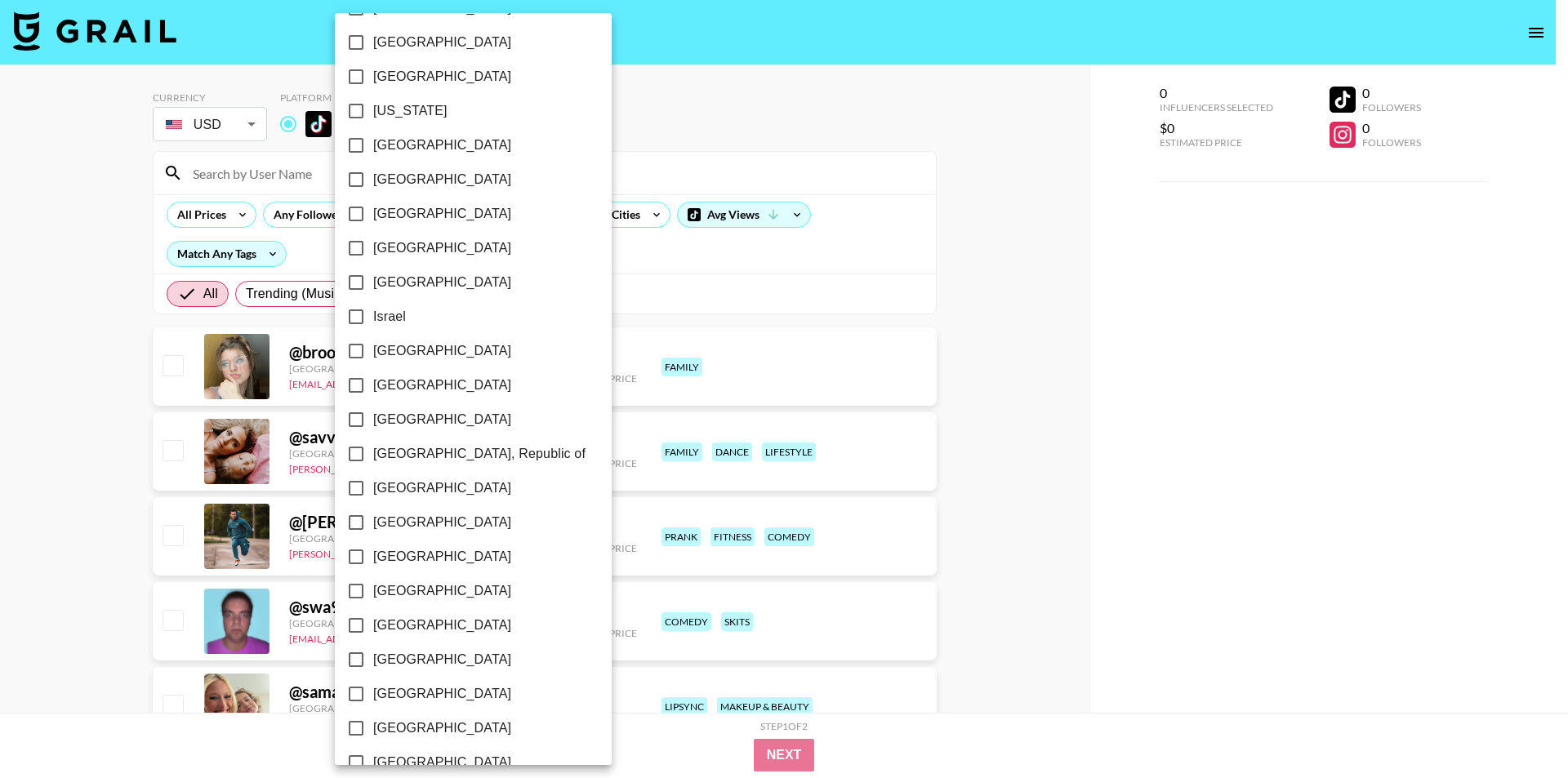
scroll to position [173, 0]
drag, startPoint x: 0, startPoint y: 395, endPoint x: 308, endPoint y: 248, distance: 341.3
click at [1, 395] on div at bounding box center [784, 389] width 1568 height 778
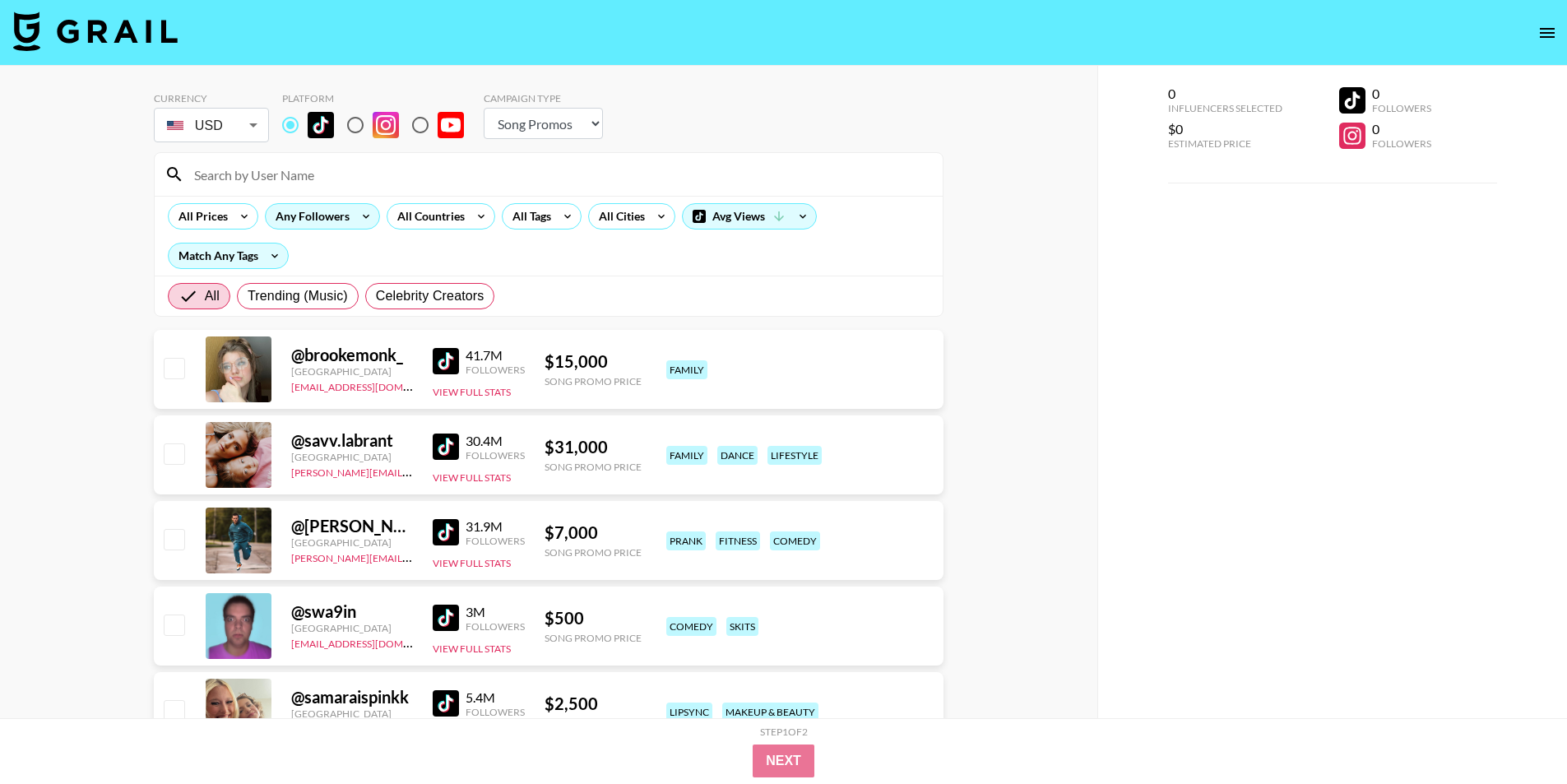
click at [328, 208] on div "Any Followers" at bounding box center [309, 216] width 87 height 25
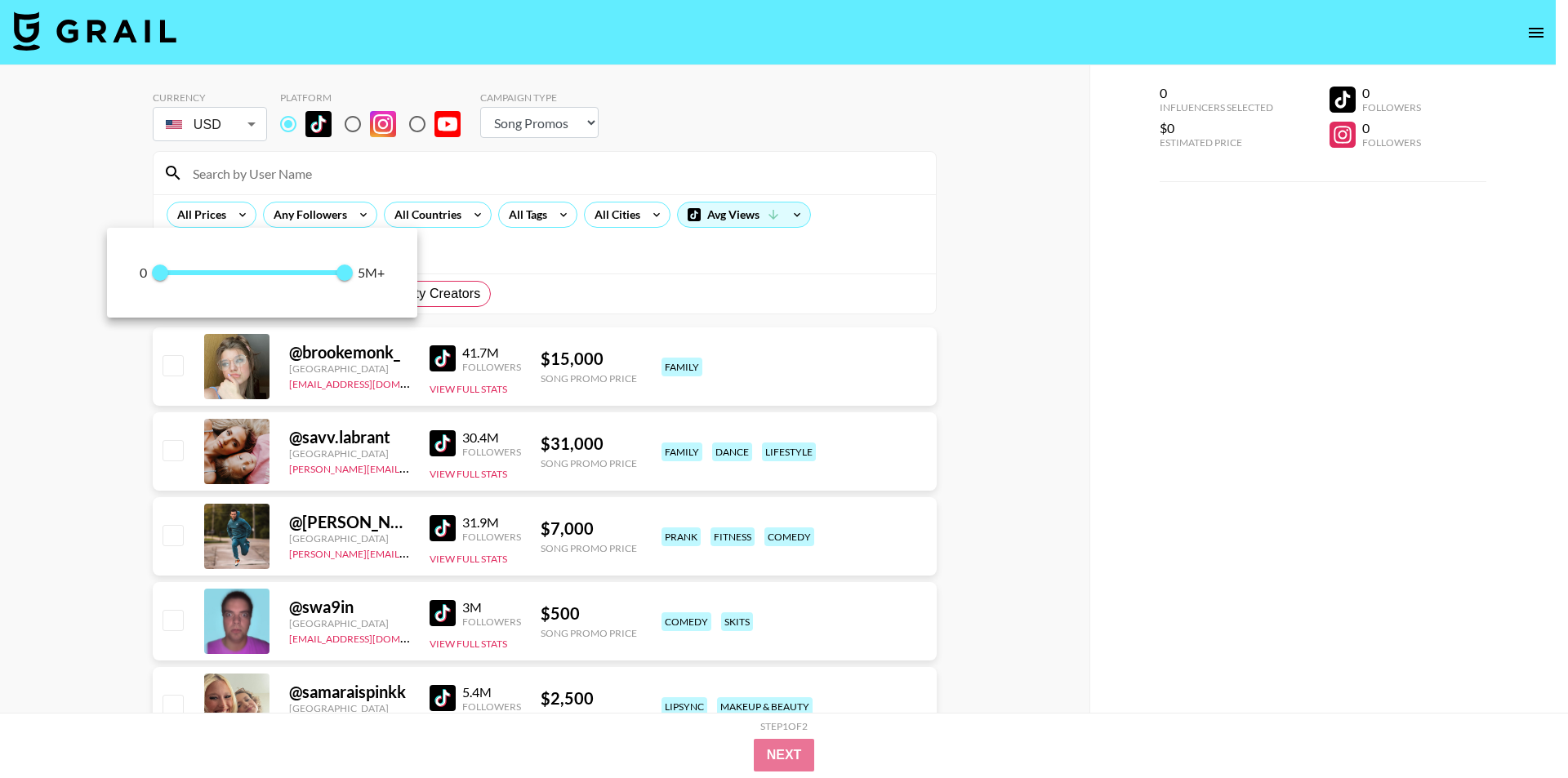
click at [622, 220] on div at bounding box center [784, 389] width 1568 height 778
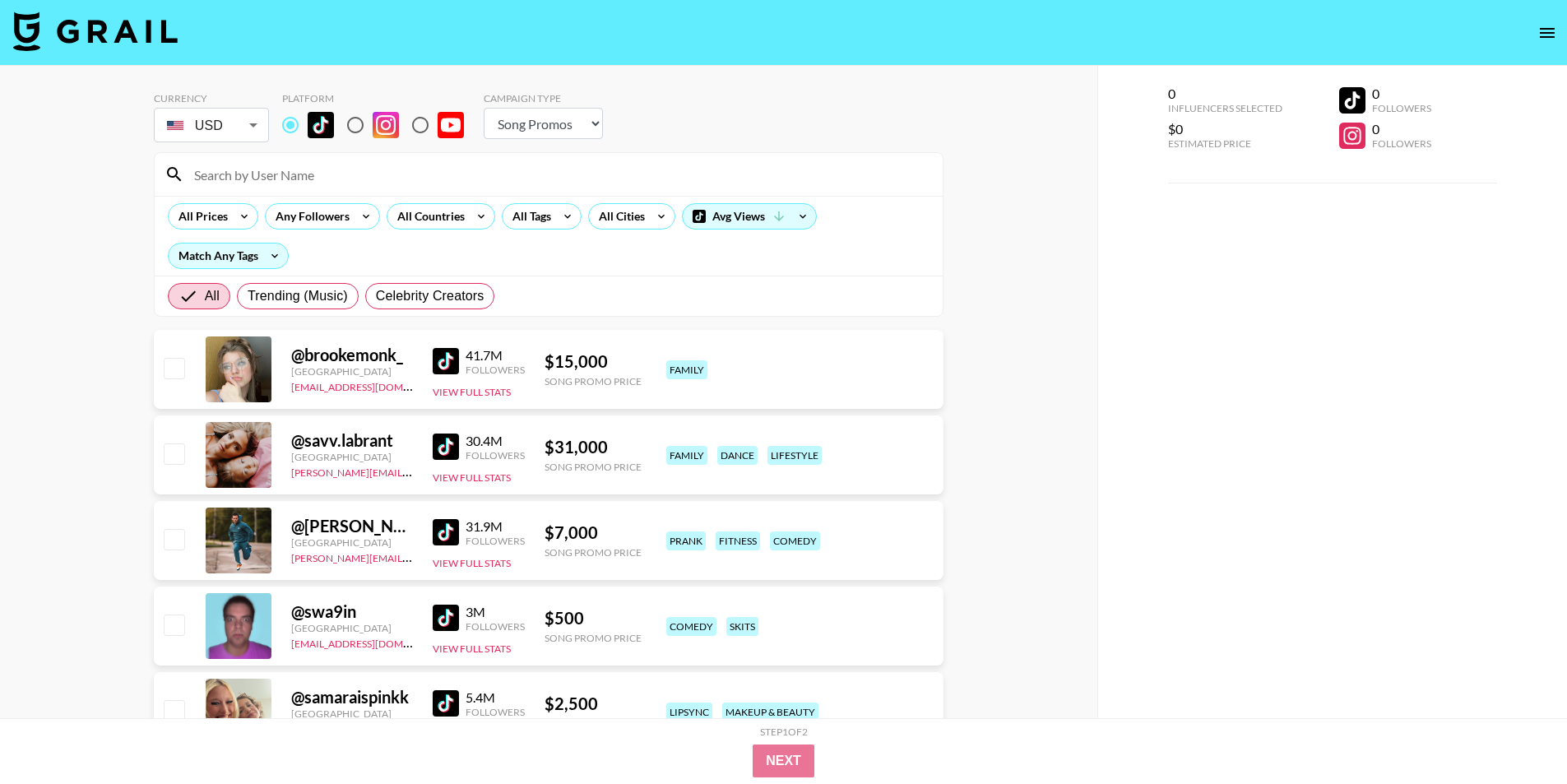
click at [629, 220] on div at bounding box center [784, 392] width 1567 height 784
click at [648, 219] on icon at bounding box center [661, 216] width 27 height 25
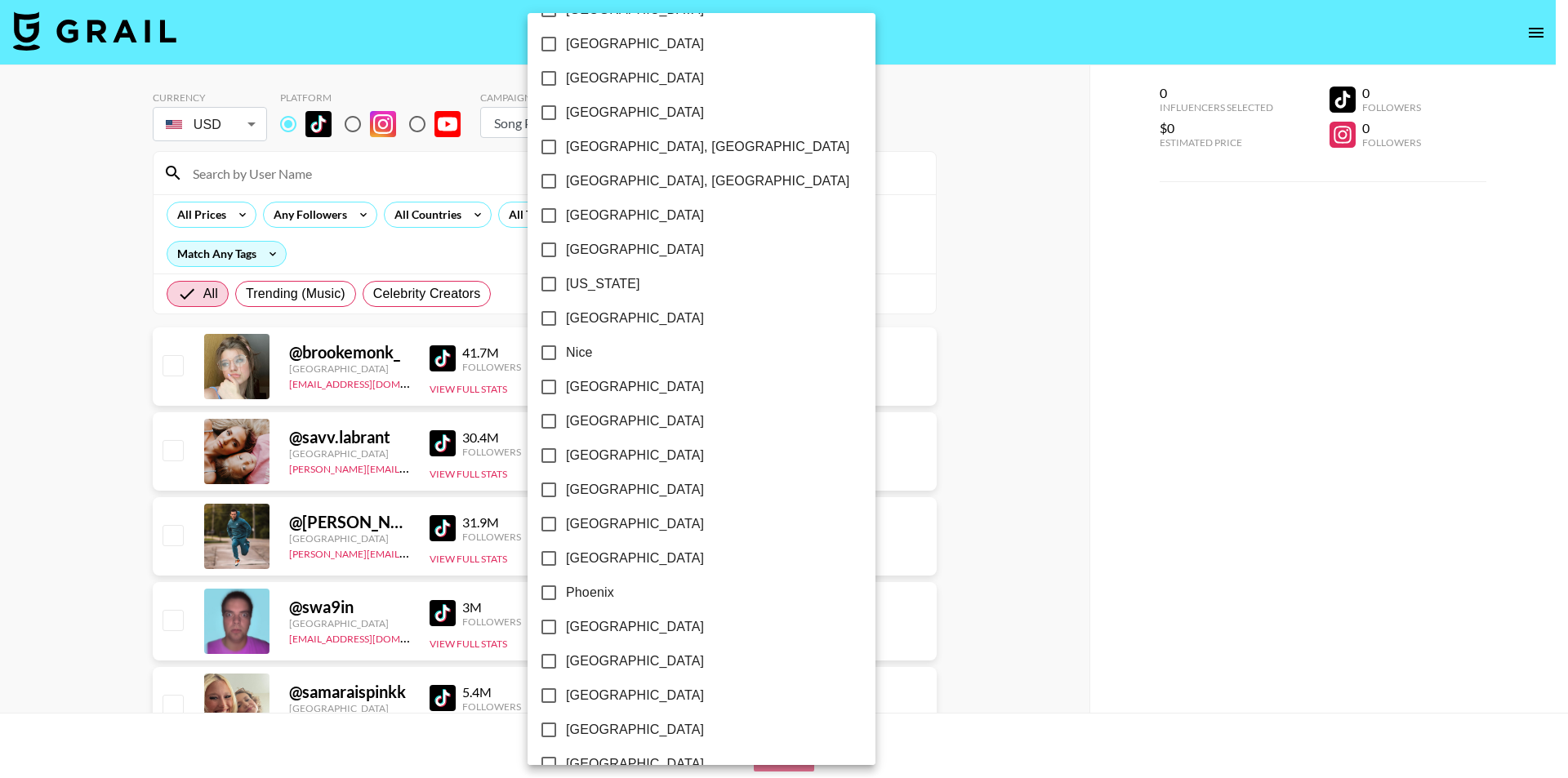
scroll to position [1497, 0]
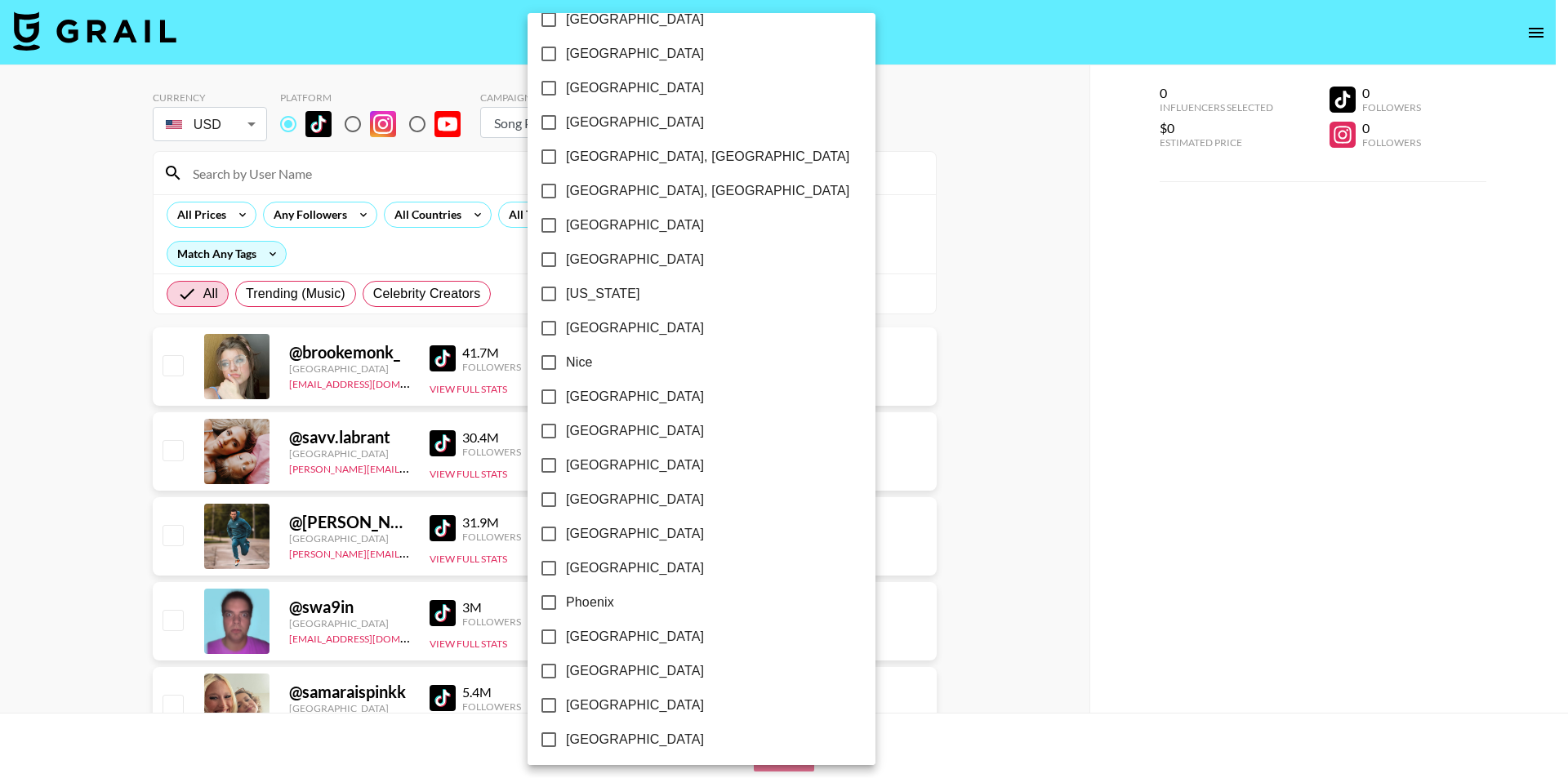
click at [608, 290] on span "New York" at bounding box center [602, 294] width 74 height 20
click at [566, 290] on input "New York" at bounding box center [549, 294] width 34 height 34
checkbox input "true"
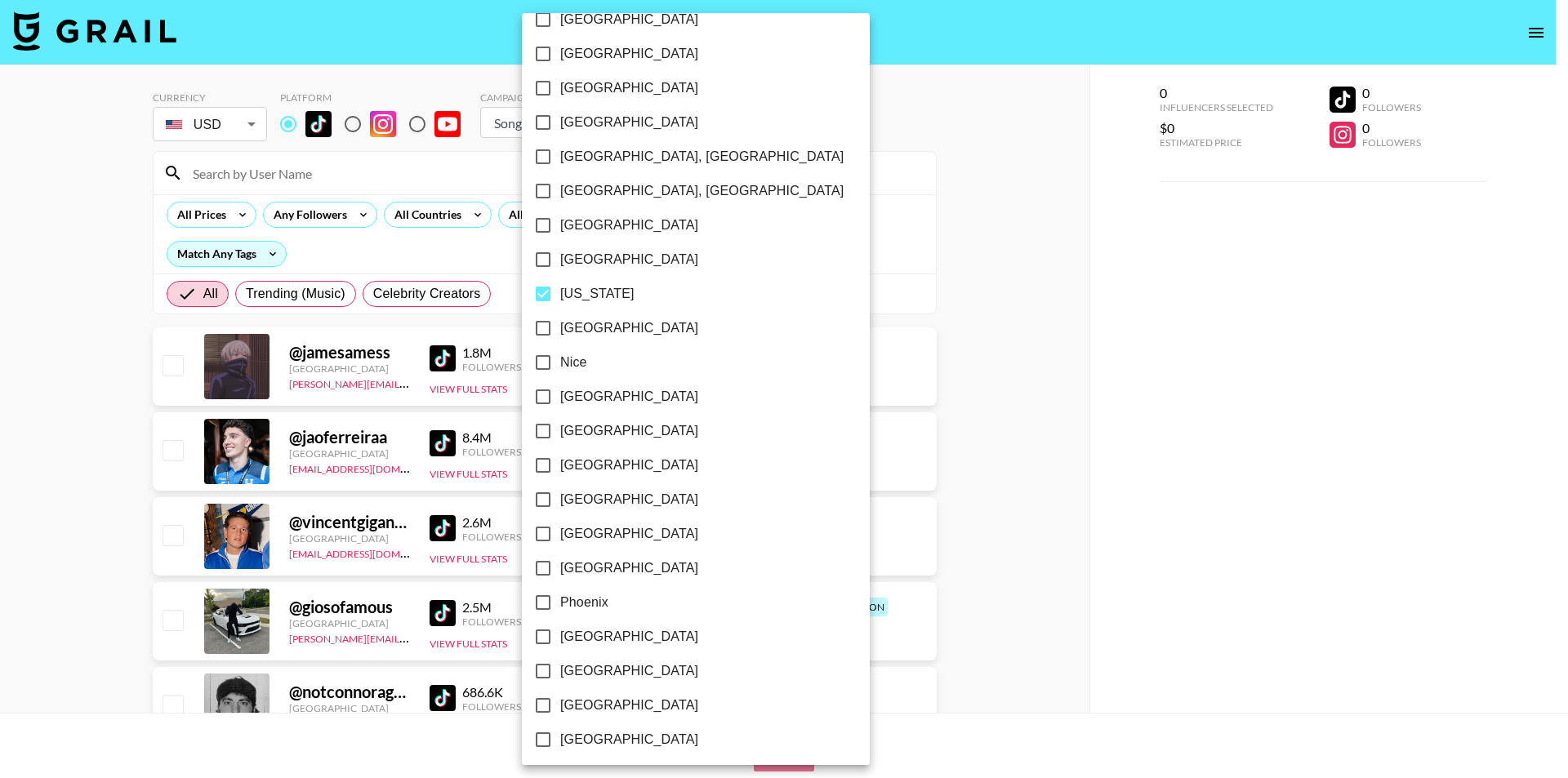
click at [0, 315] on div at bounding box center [784, 389] width 1568 height 778
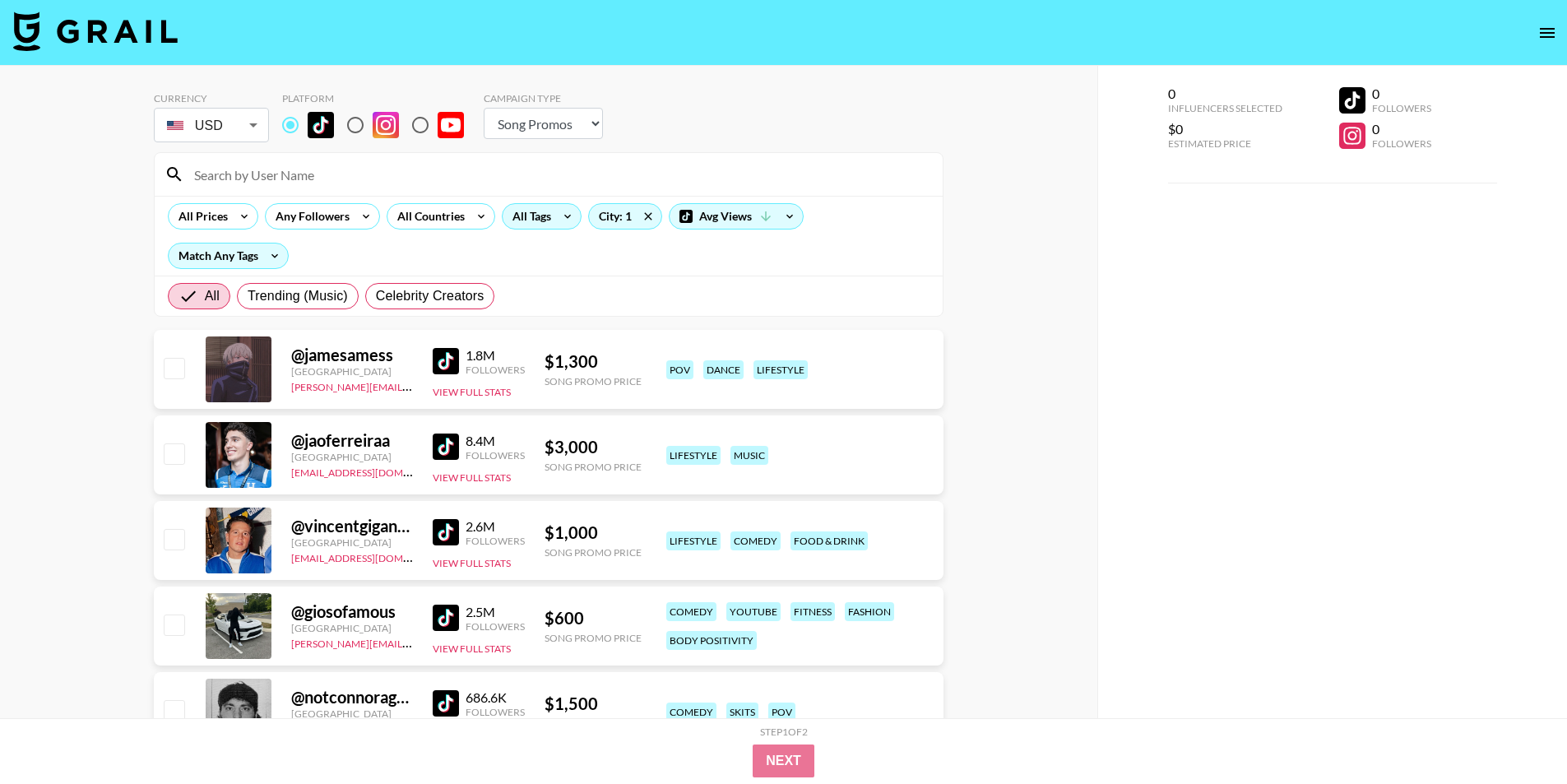
click at [536, 219] on div "All Tags" at bounding box center [529, 216] width 52 height 25
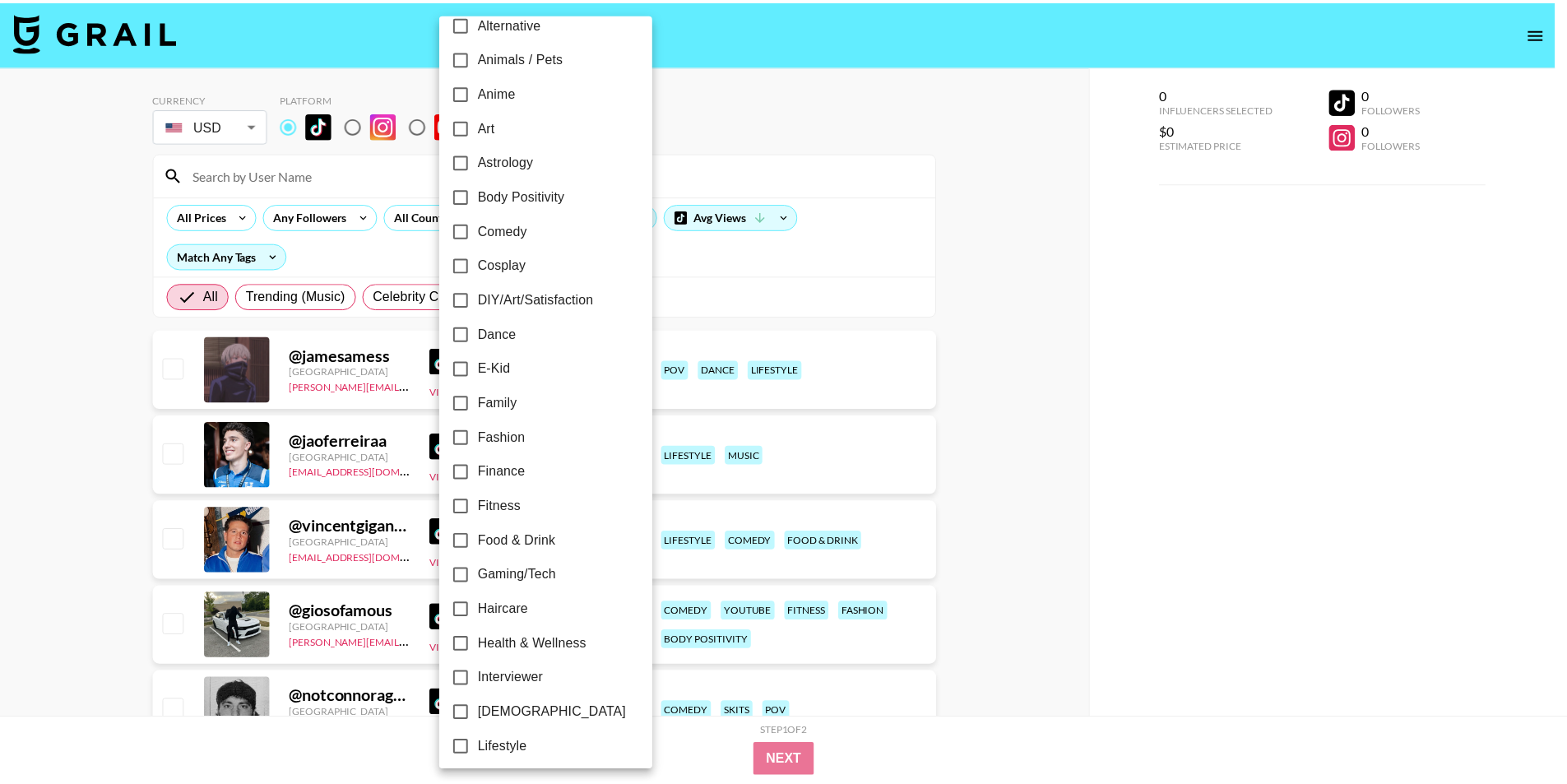
scroll to position [283, 0]
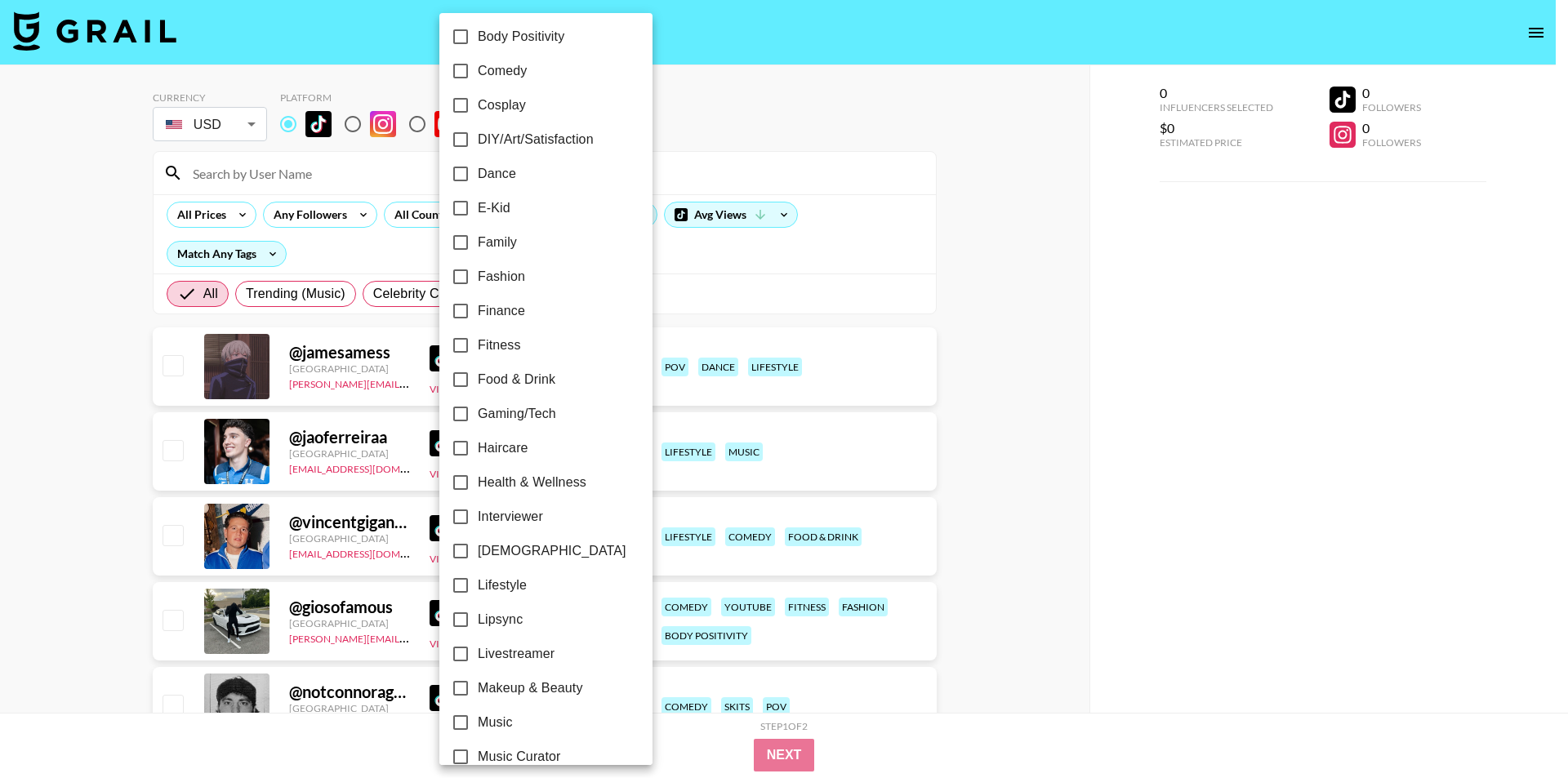
click at [41, 396] on div at bounding box center [784, 389] width 1568 height 778
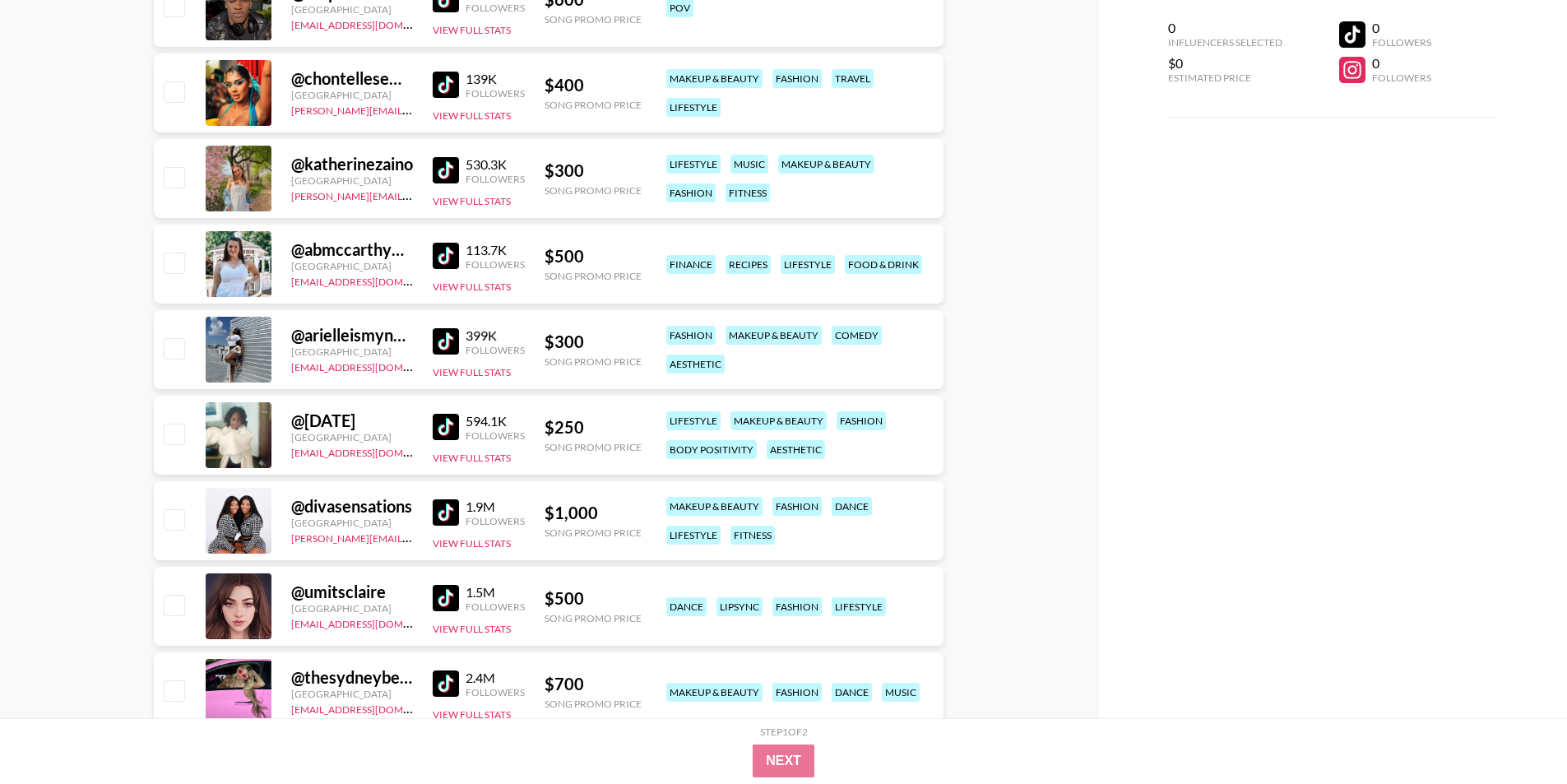
scroll to position [9018, 0]
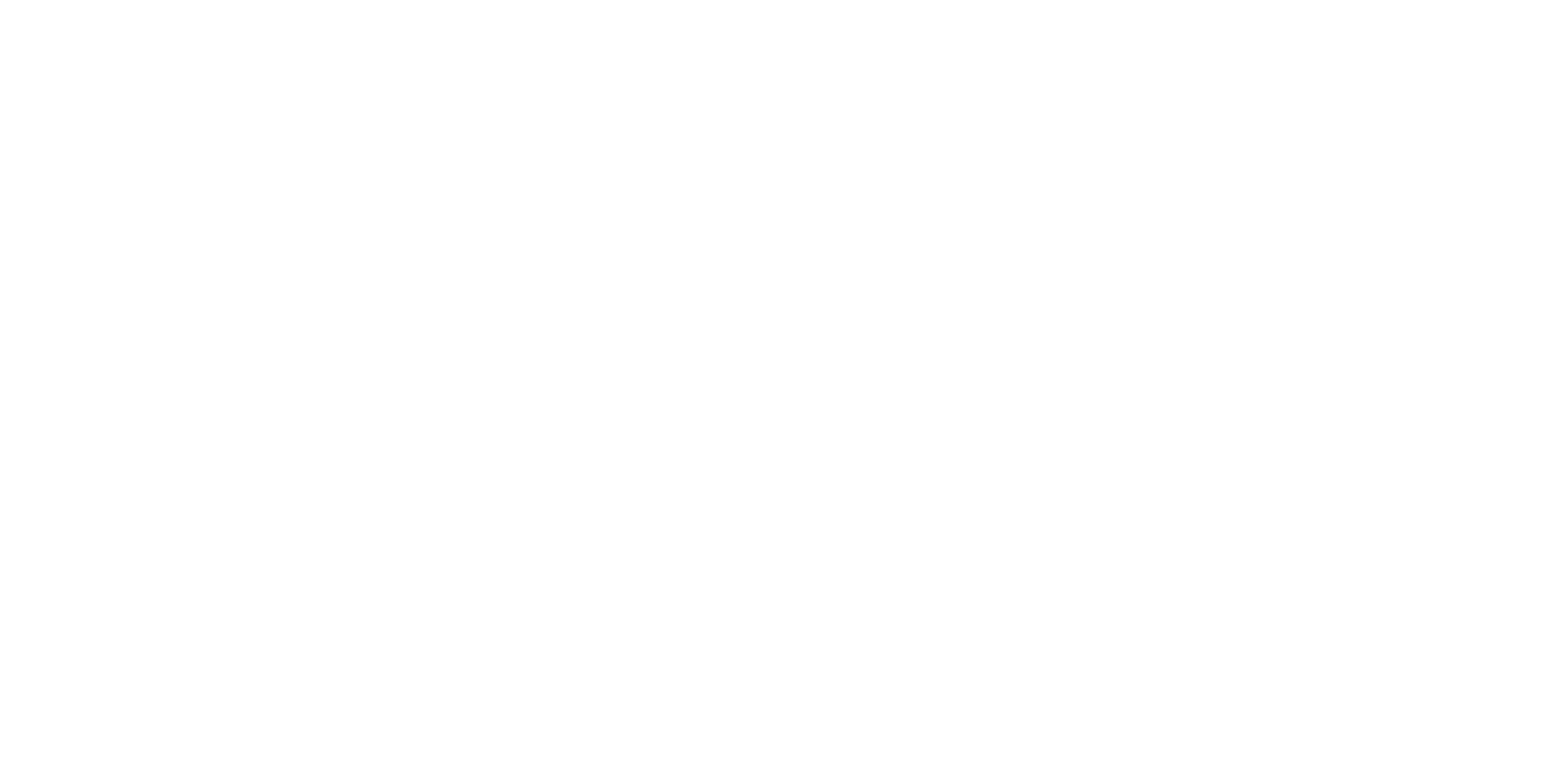
select select "Song"
